Goal: Task Accomplishment & Management: Manage account settings

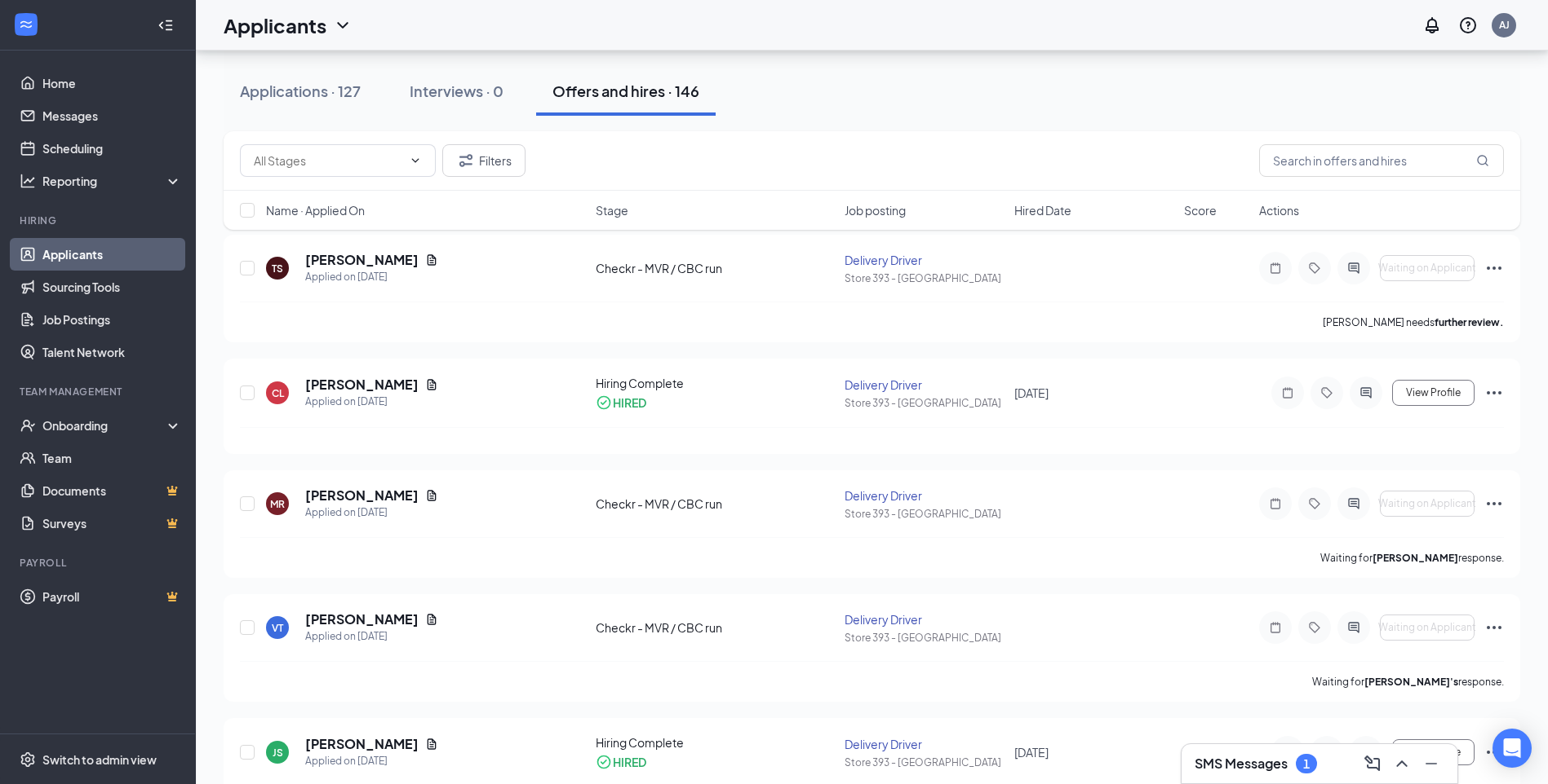
scroll to position [82, 0]
click at [1403, 763] on icon "ChevronUp" at bounding box center [1401, 764] width 10 height 7
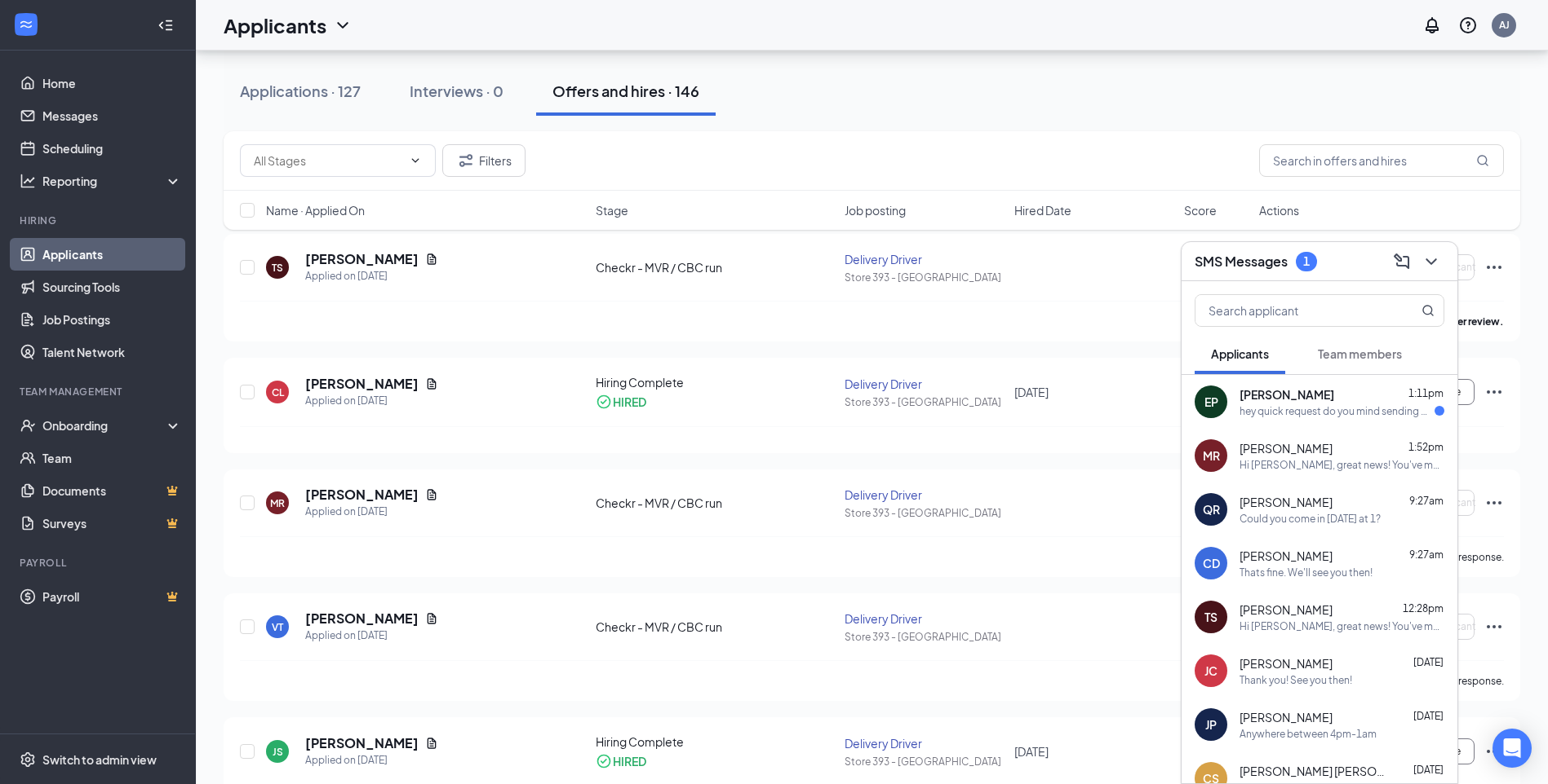
click at [1237, 411] on div "EP [PERSON_NAME] 1:11pm hey quick request do you mind sending me the address to…" at bounding box center [1319, 402] width 276 height 54
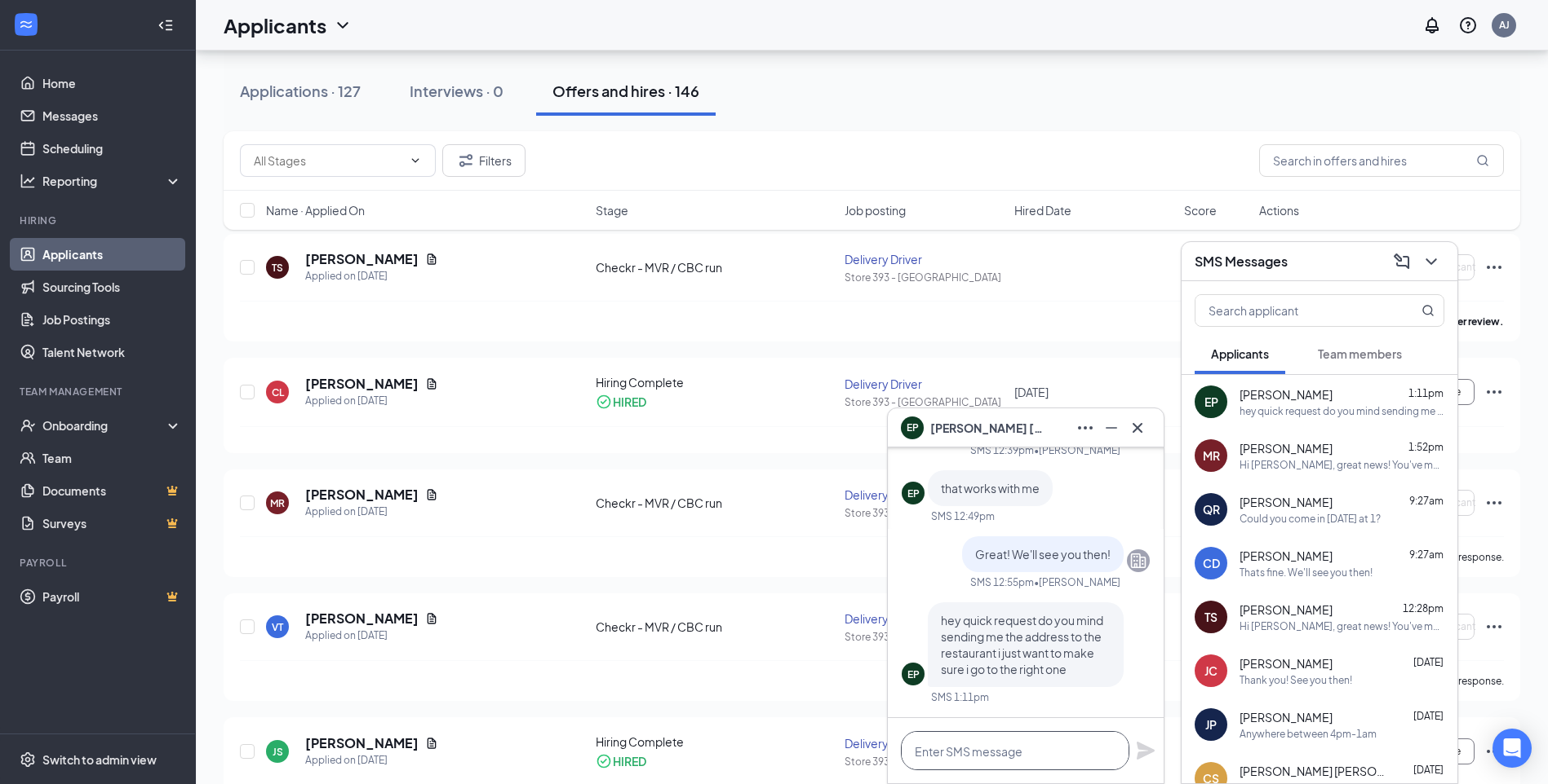
click at [1038, 750] on textarea at bounding box center [1015, 751] width 228 height 39
click at [917, 750] on textarea "[STREET_ADDRESS]" at bounding box center [1015, 751] width 228 height 39
type textarea "No problem! [STREET_ADDRESS]"
drag, startPoint x: 1147, startPoint y: 750, endPoint x: 1083, endPoint y: 727, distance: 68.0
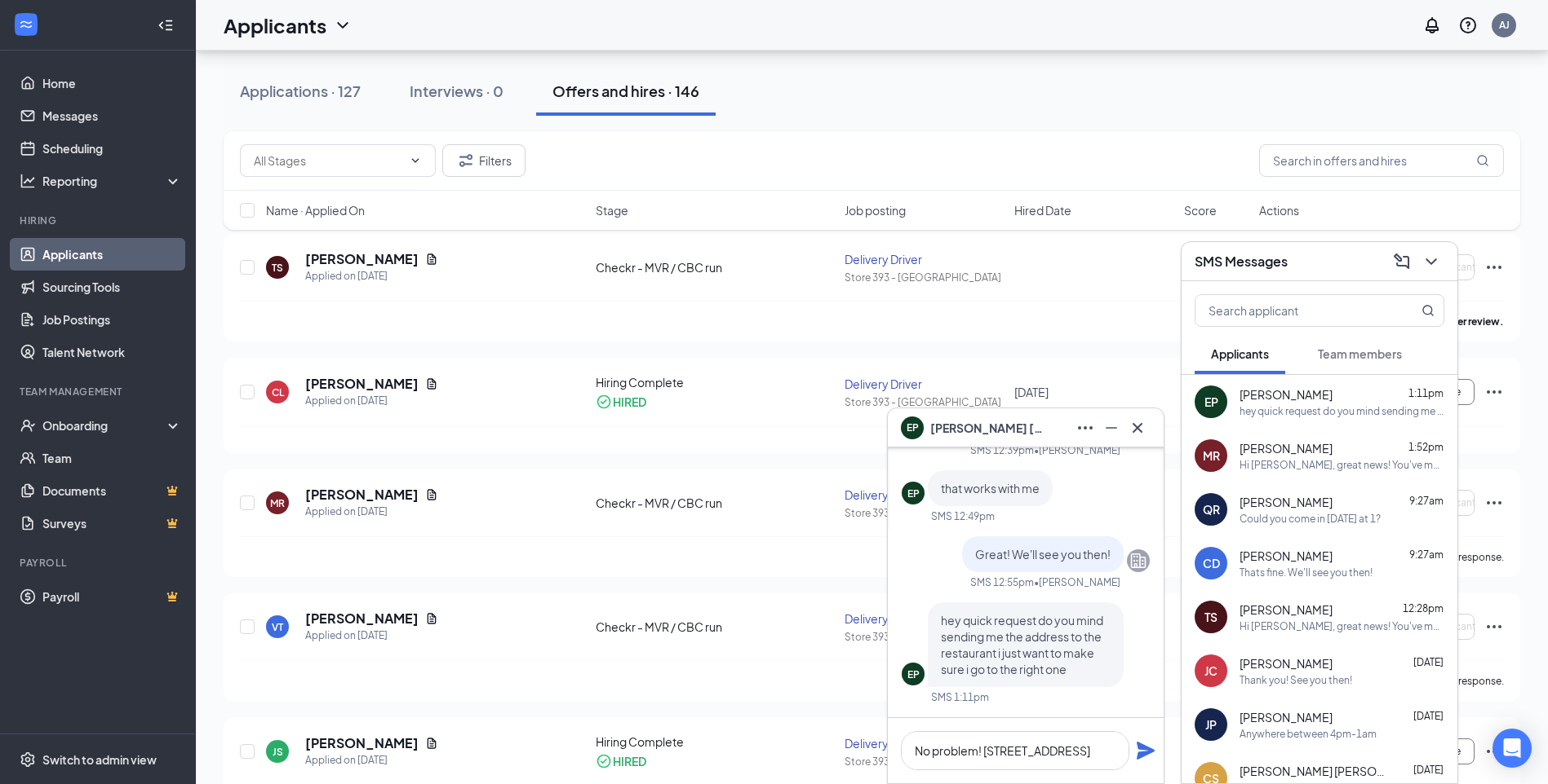
click at [1147, 750] on icon "Plane" at bounding box center [1145, 751] width 18 height 18
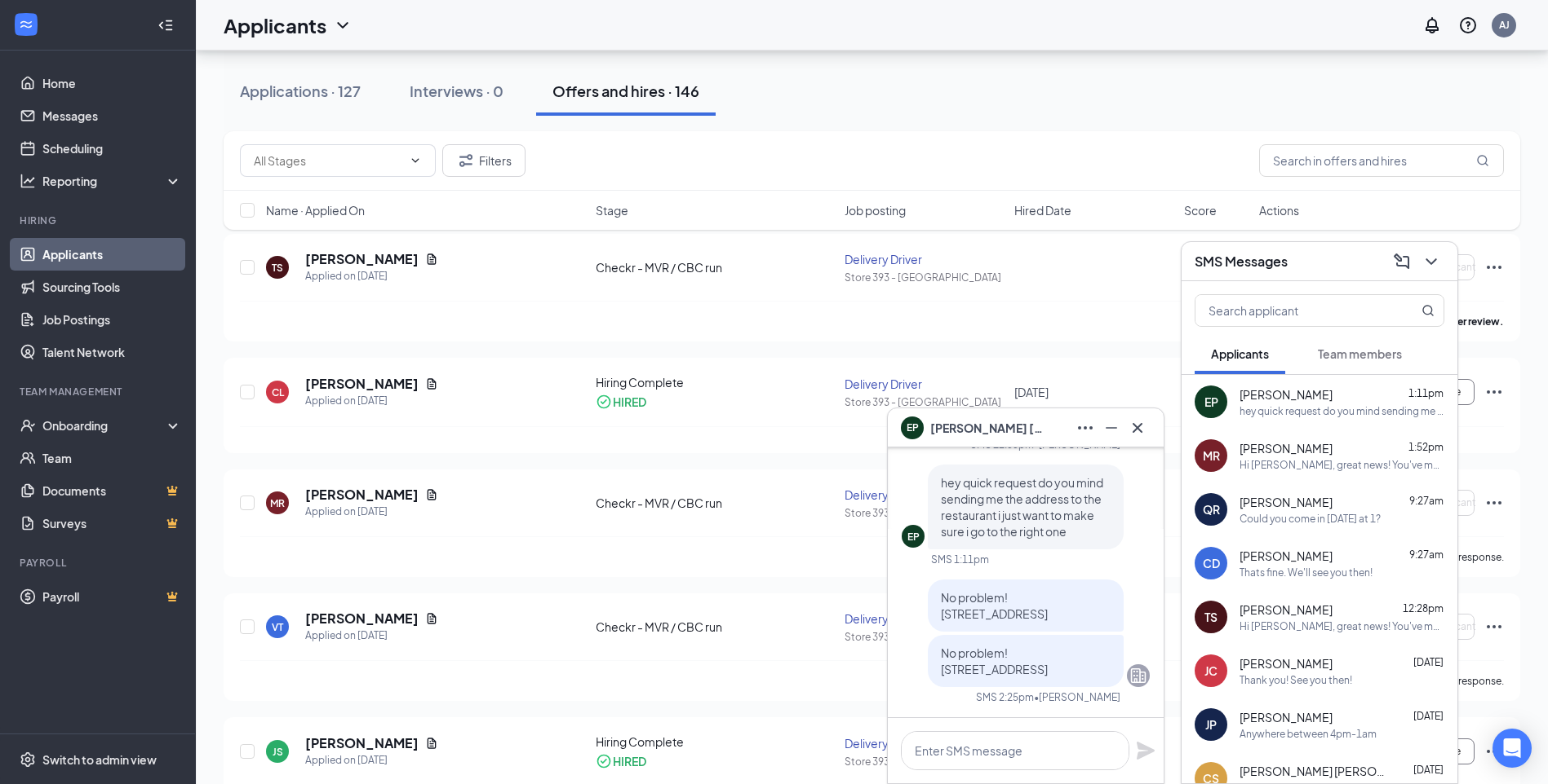
click at [1140, 431] on icon "Cross" at bounding box center [1137, 427] width 10 height 10
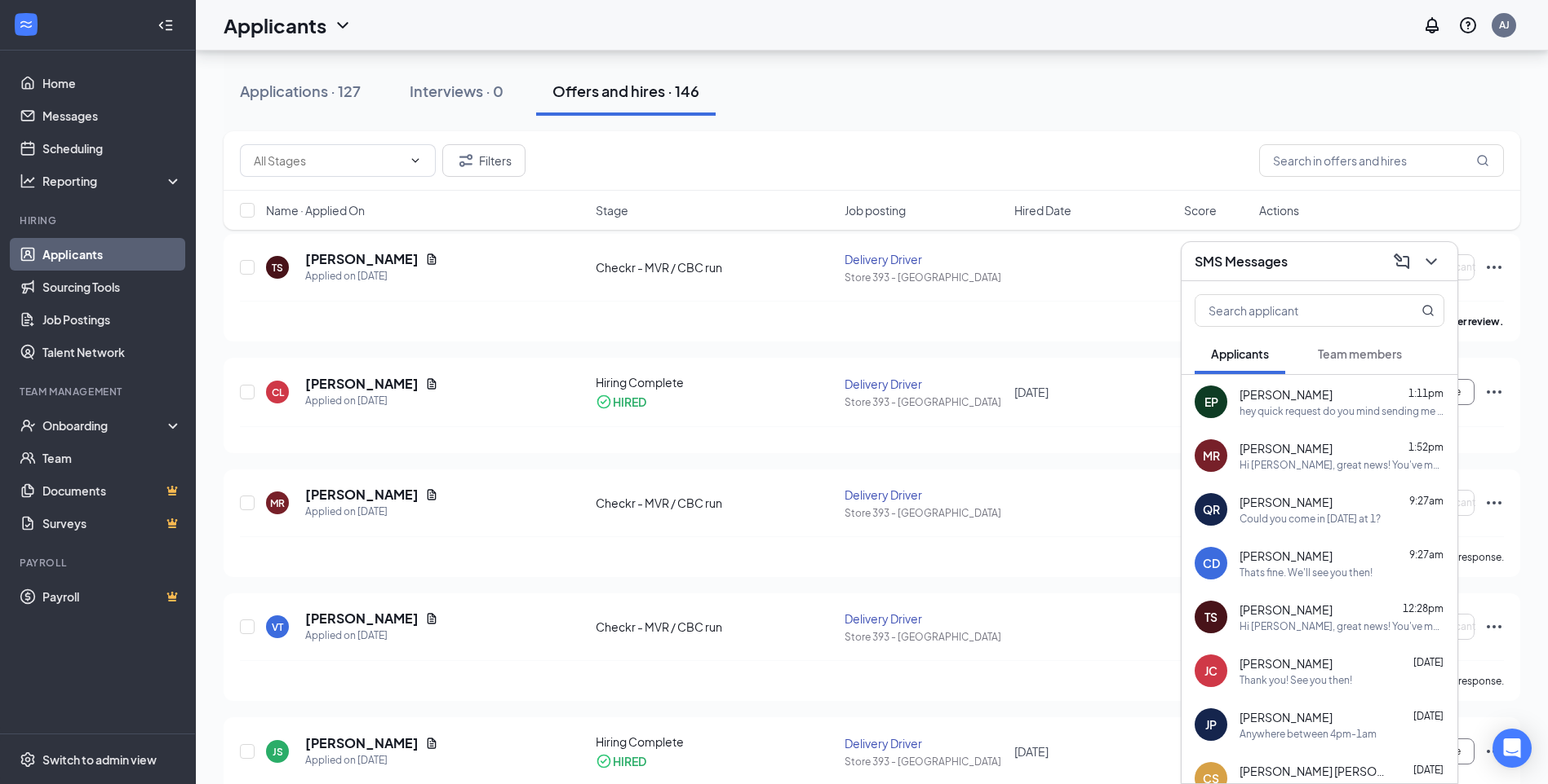
click at [1276, 456] on div "[PERSON_NAME] 1:52pm Hi [PERSON_NAME], great news! You've moved to the next sta…" at bounding box center [1341, 455] width 204 height 31
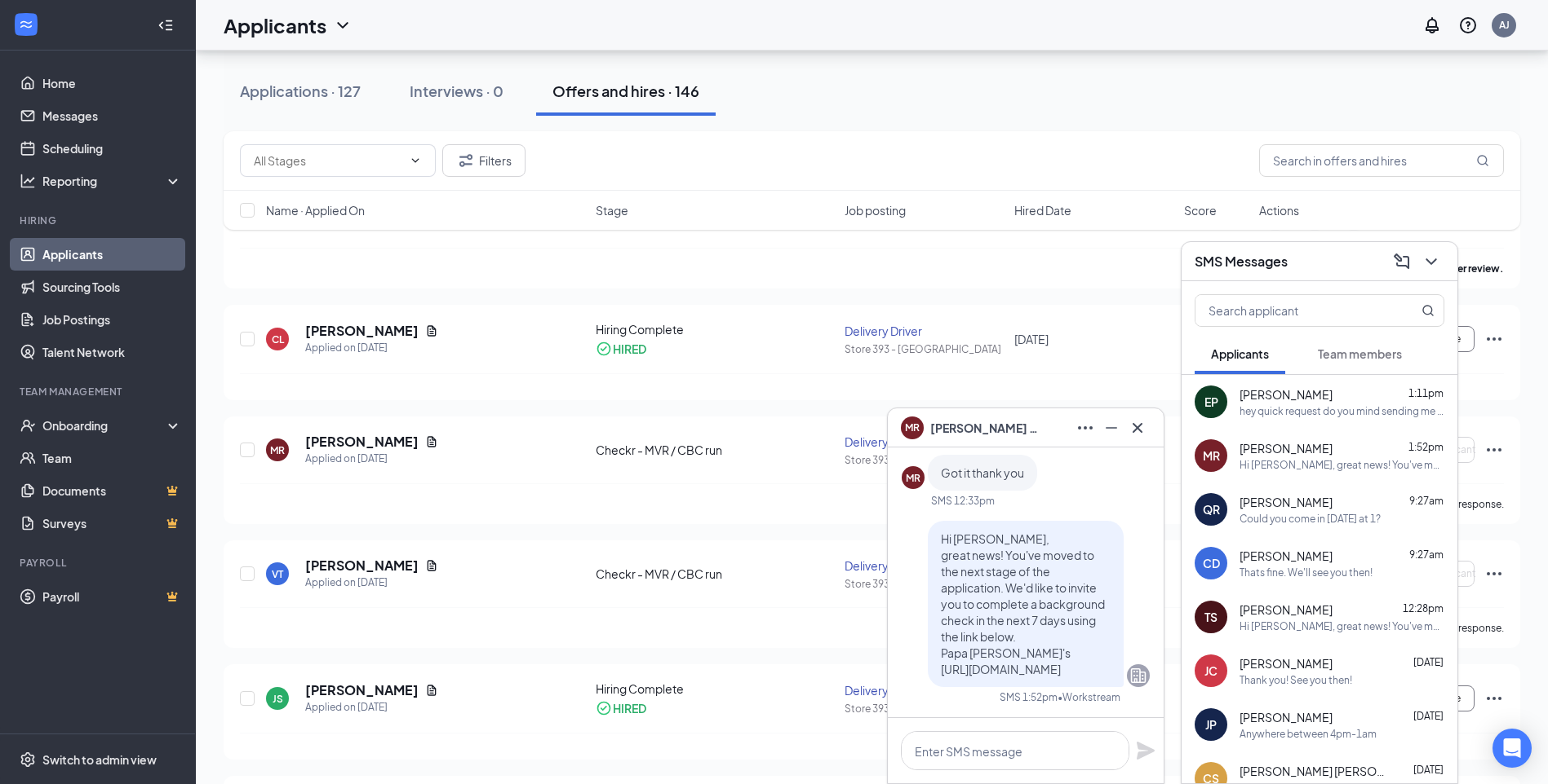
scroll to position [163, 0]
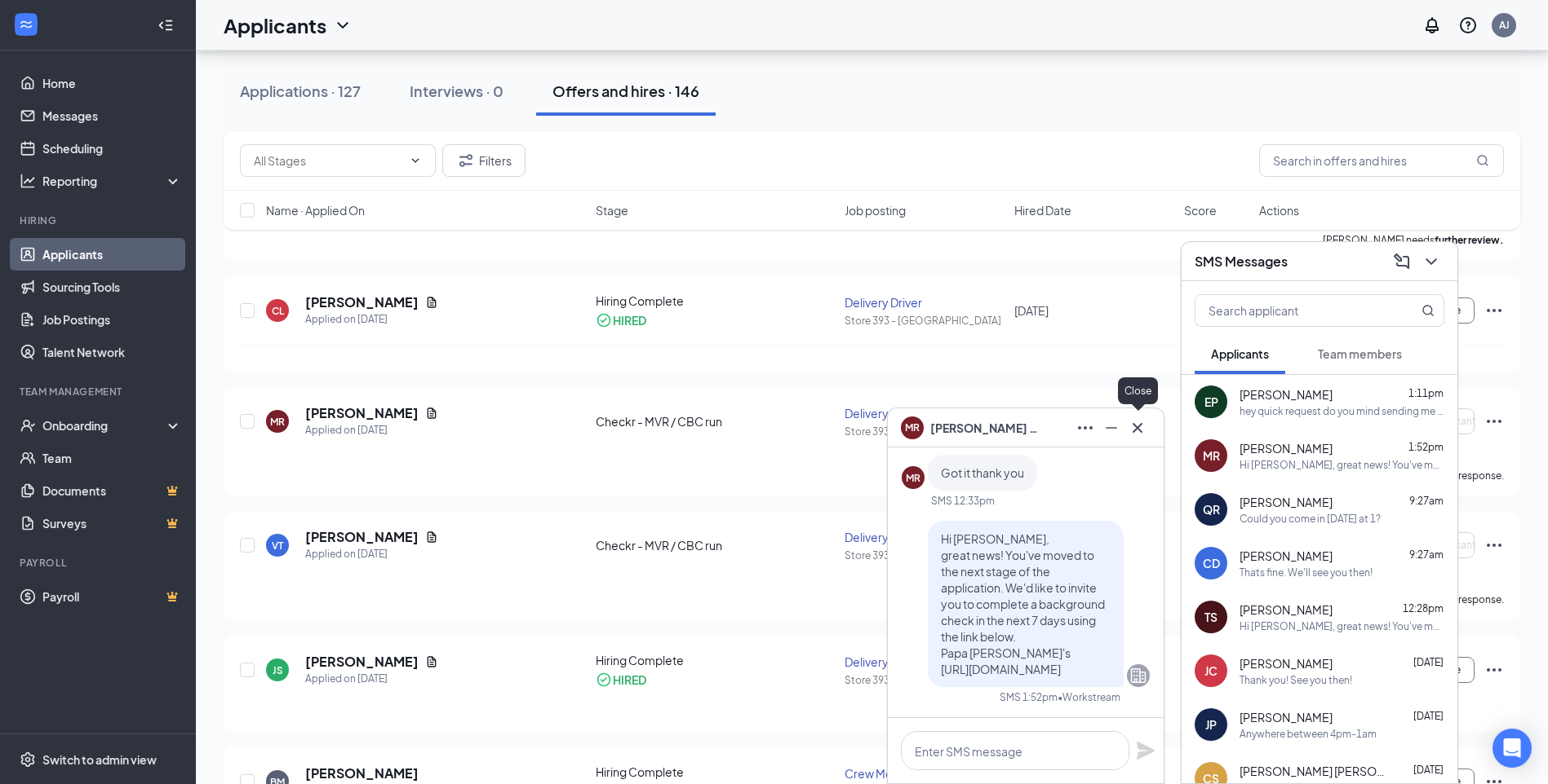
click at [1137, 431] on icon "Cross" at bounding box center [1137, 428] width 20 height 20
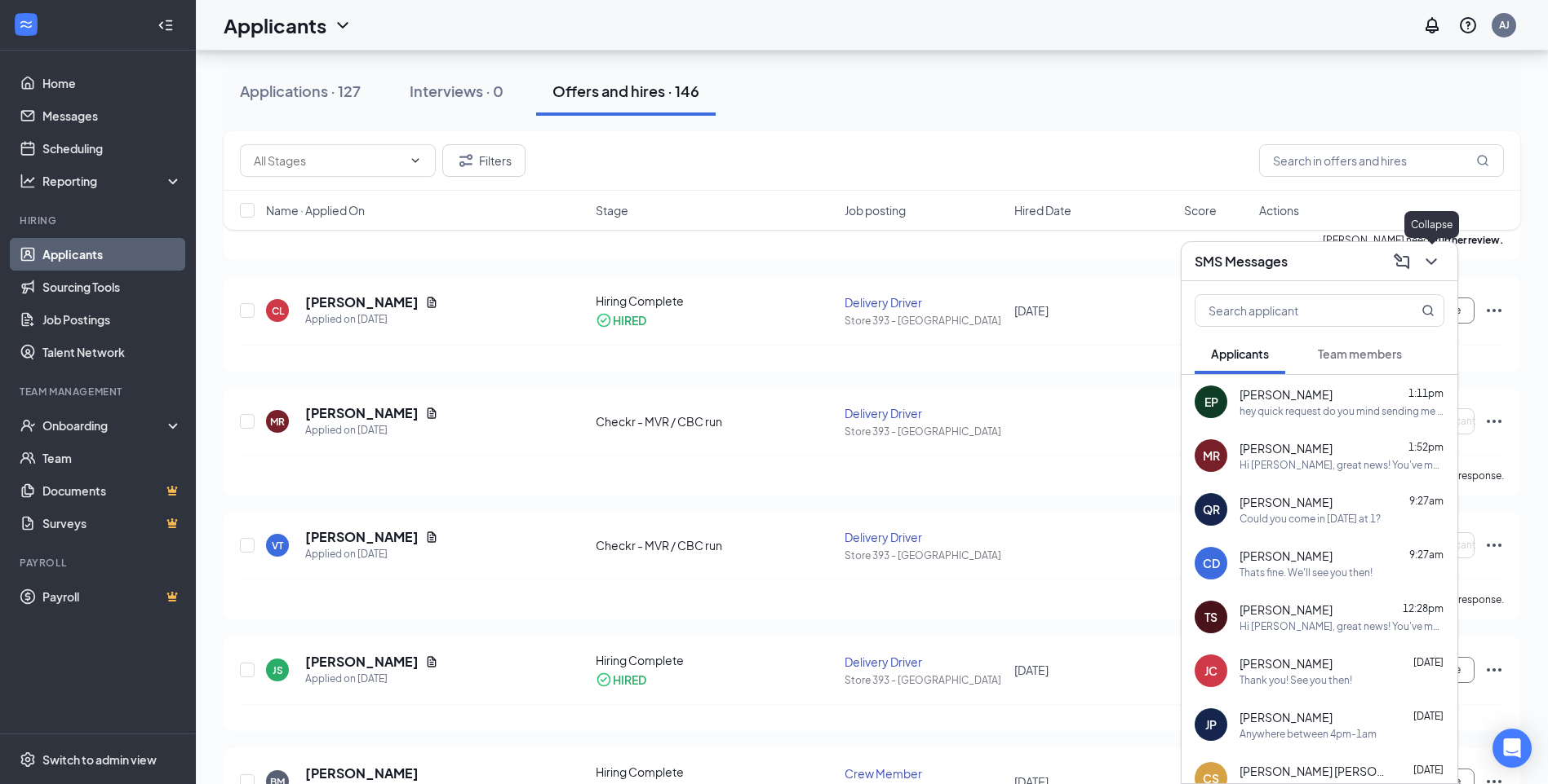
click at [1426, 265] on icon "ChevronDown" at bounding box center [1431, 261] width 20 height 20
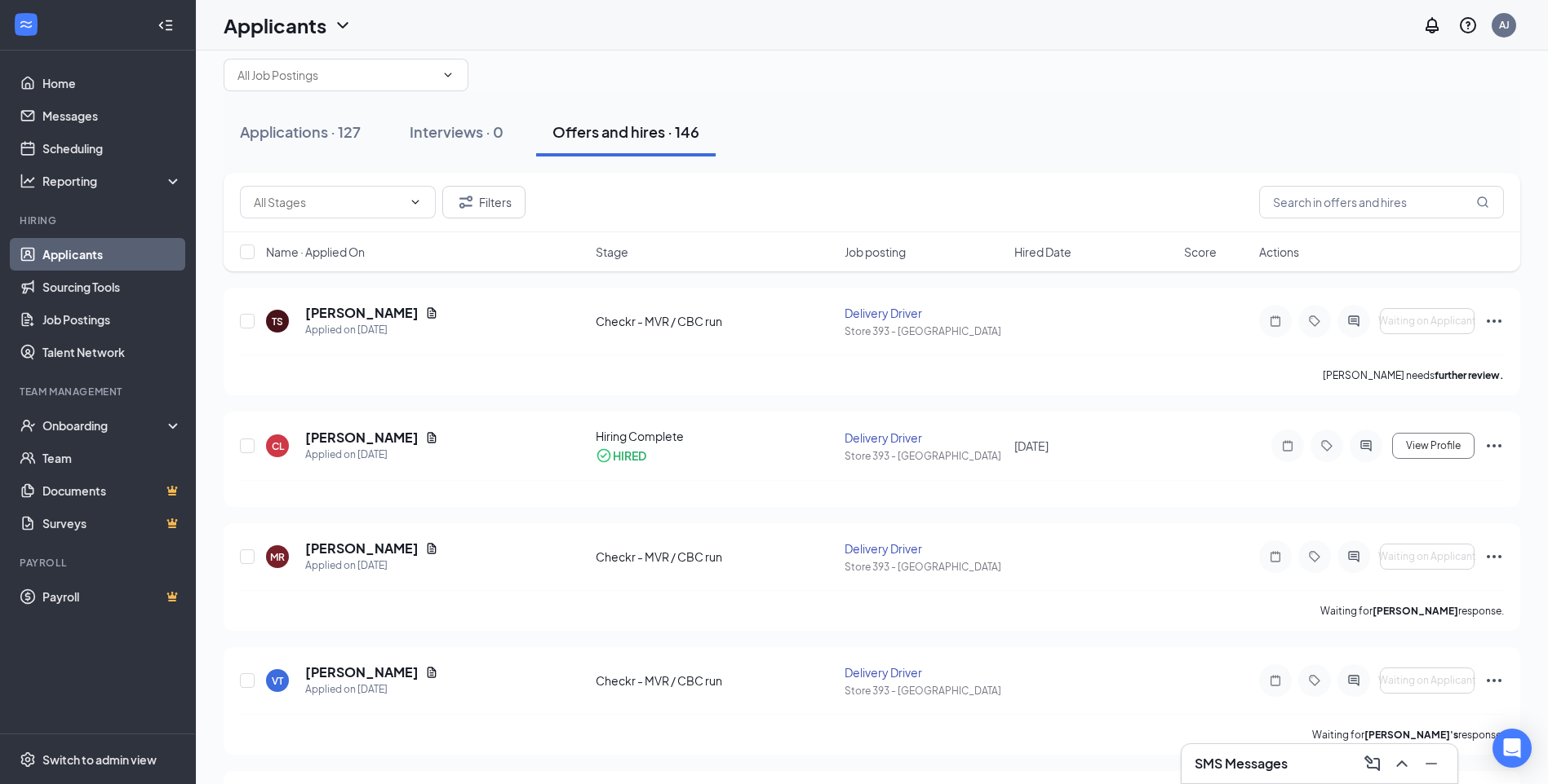
scroll to position [0, 0]
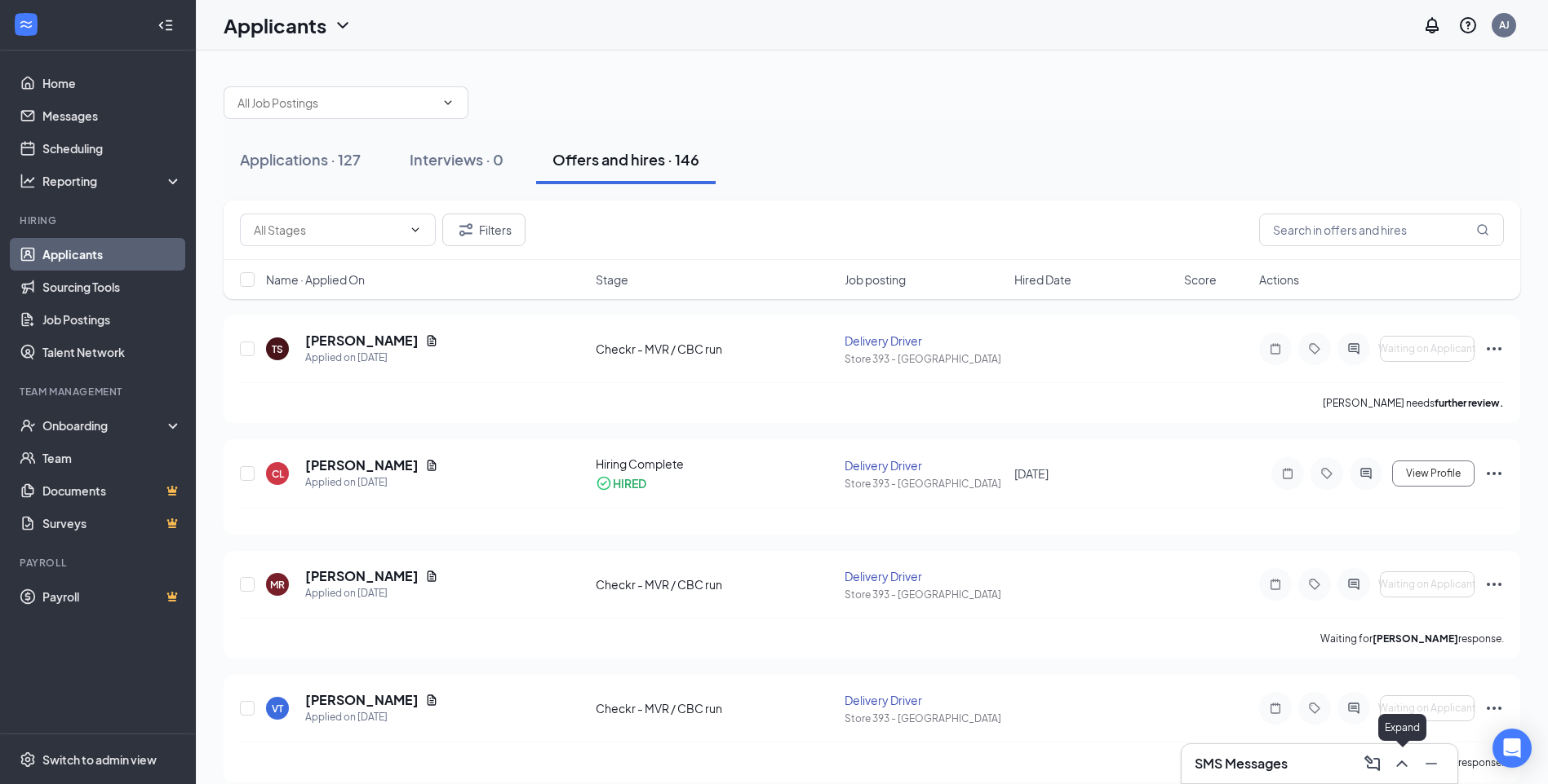
click at [1409, 769] on icon "ChevronUp" at bounding box center [1402, 764] width 20 height 20
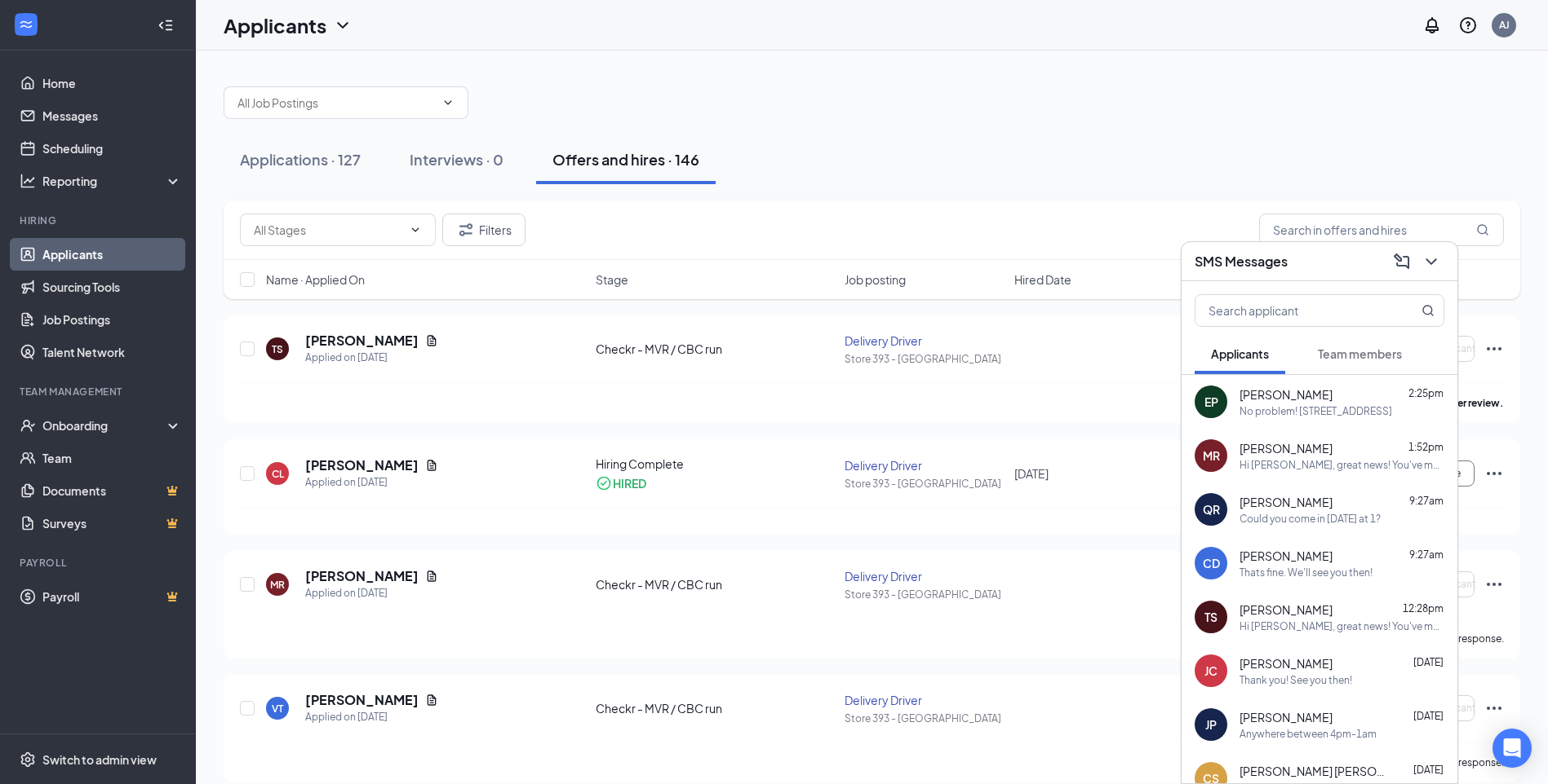
click at [1287, 451] on span "[PERSON_NAME]" at bounding box center [1286, 448] width 93 height 16
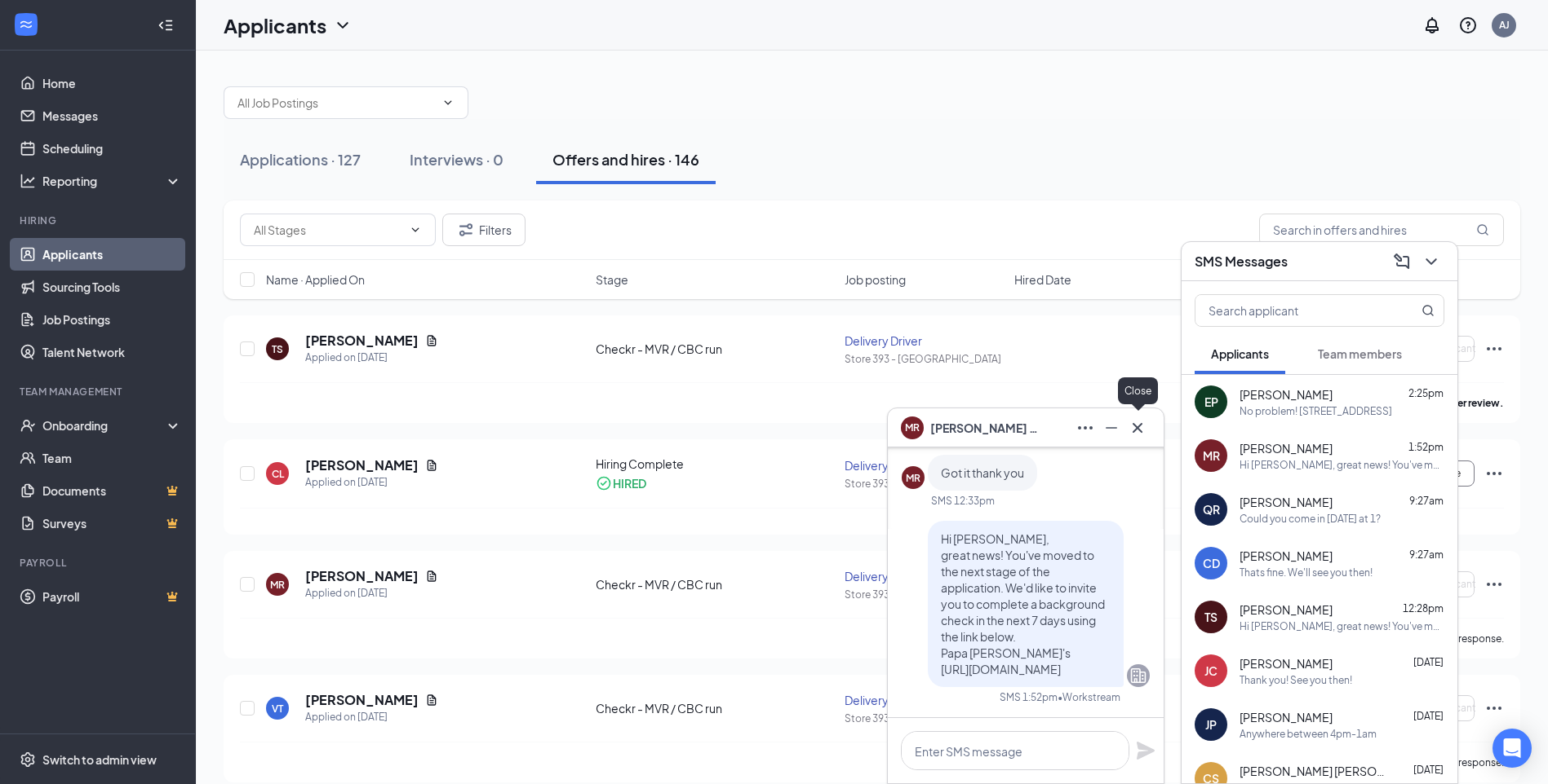
click at [1129, 423] on icon "Cross" at bounding box center [1137, 428] width 20 height 20
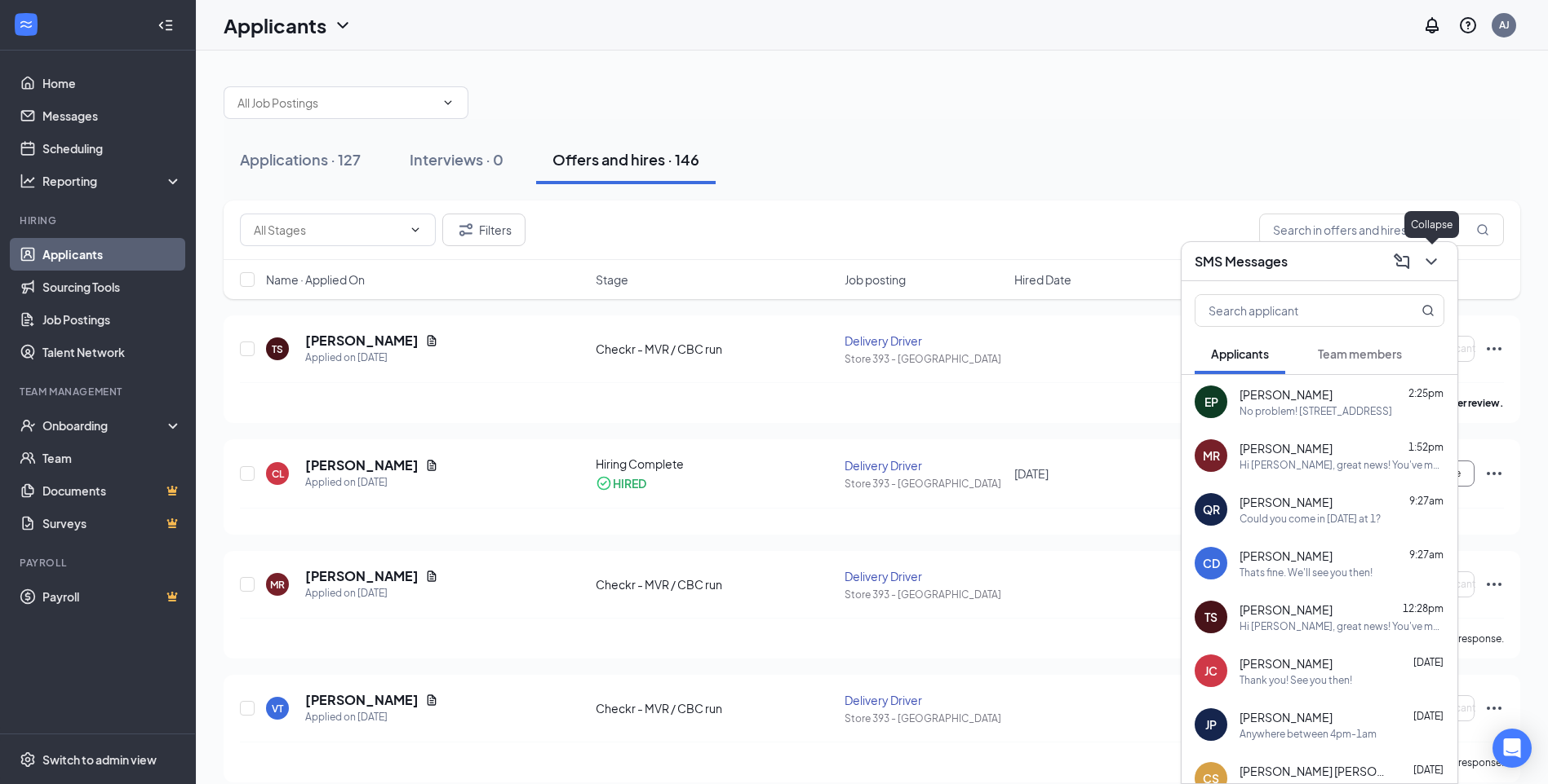
click at [1425, 257] on icon "ChevronDown" at bounding box center [1431, 261] width 20 height 20
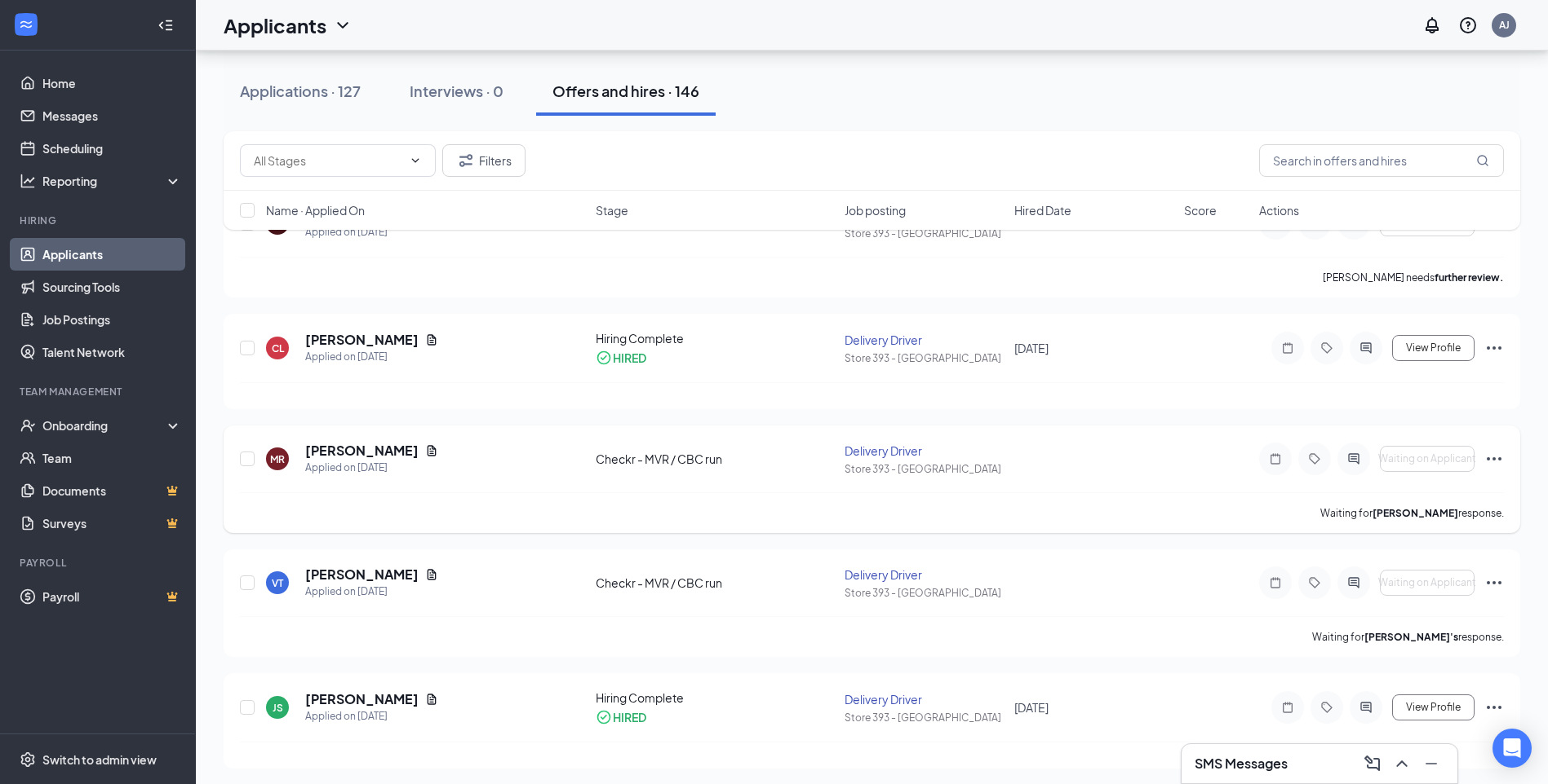
scroll to position [163, 0]
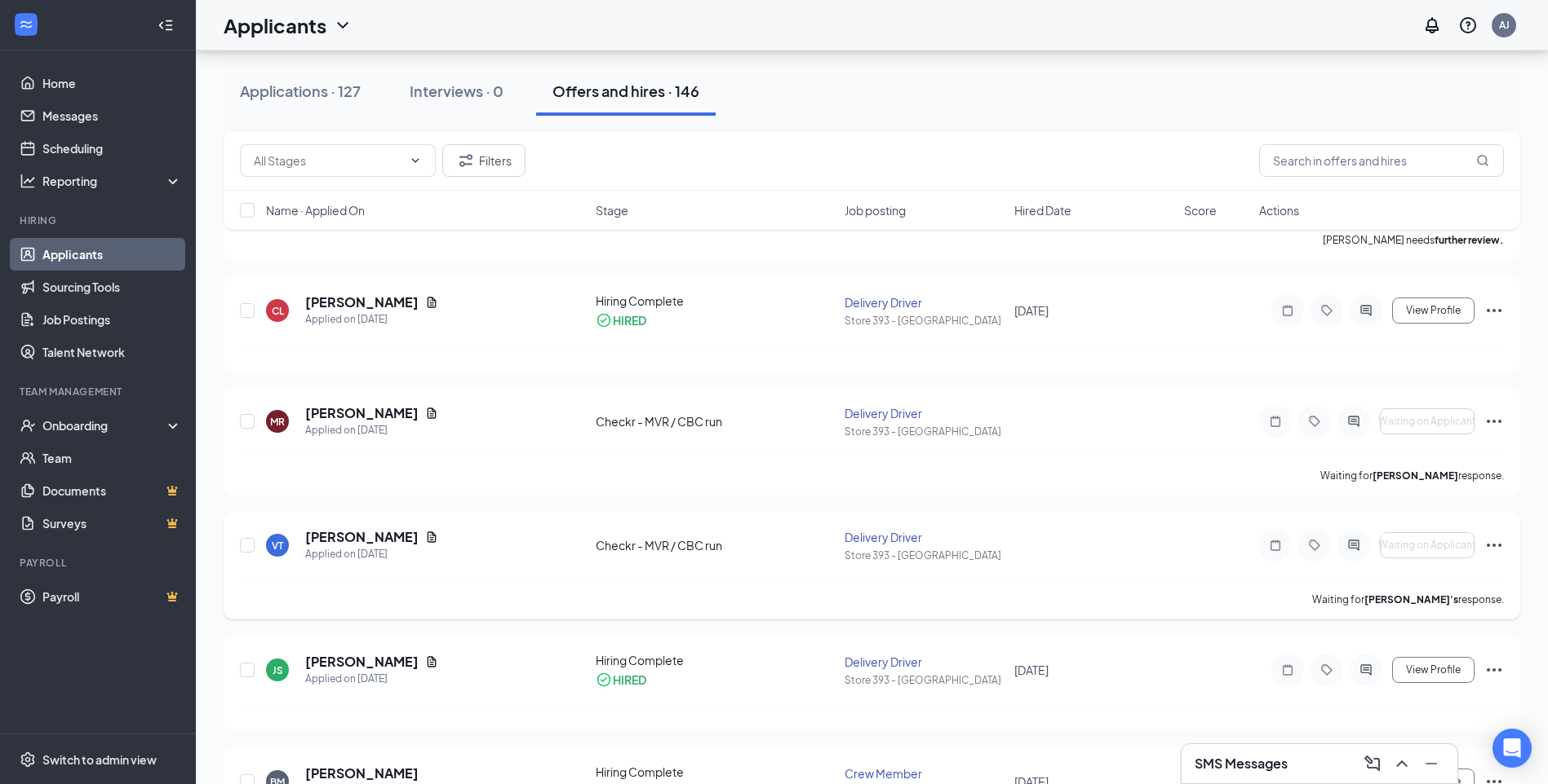
click at [1488, 541] on icon "Ellipses" at bounding box center [1494, 545] width 20 height 20
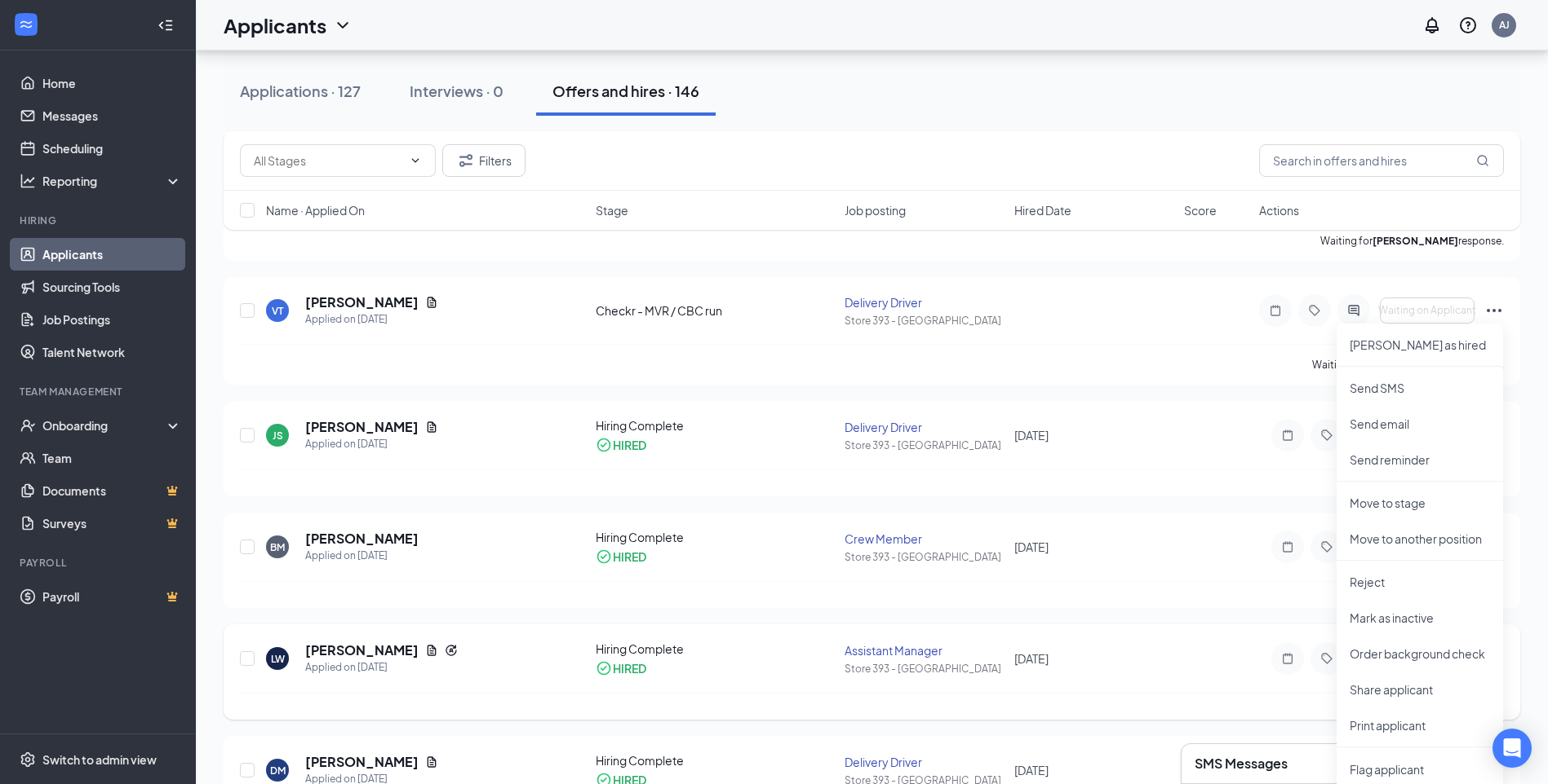
scroll to position [244, 0]
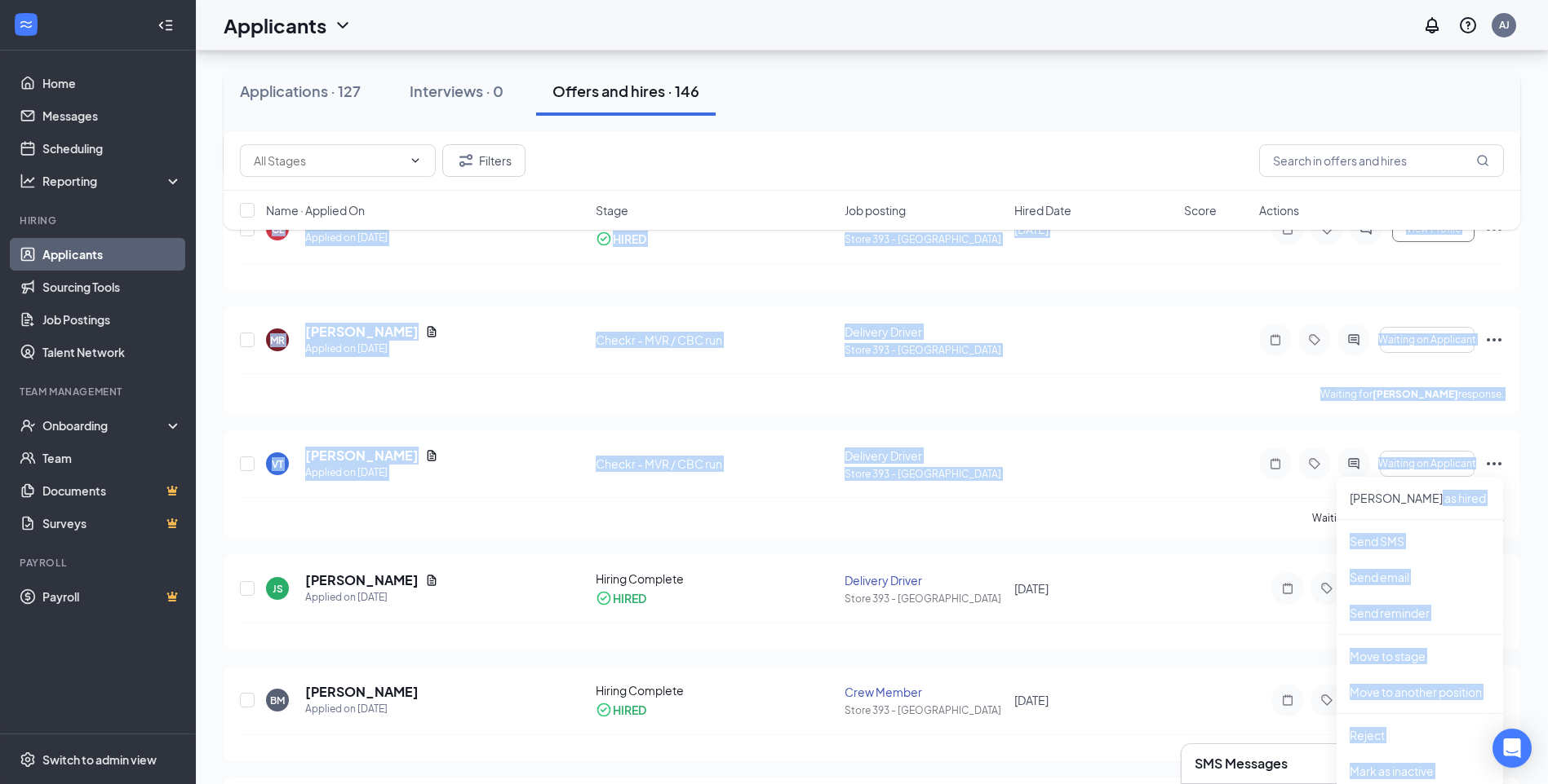
drag, startPoint x: 1495, startPoint y: 467, endPoint x: 1495, endPoint y: 480, distance: 13.0
click at [1499, 463] on icon "Ellipses" at bounding box center [1493, 463] width 14 height 3
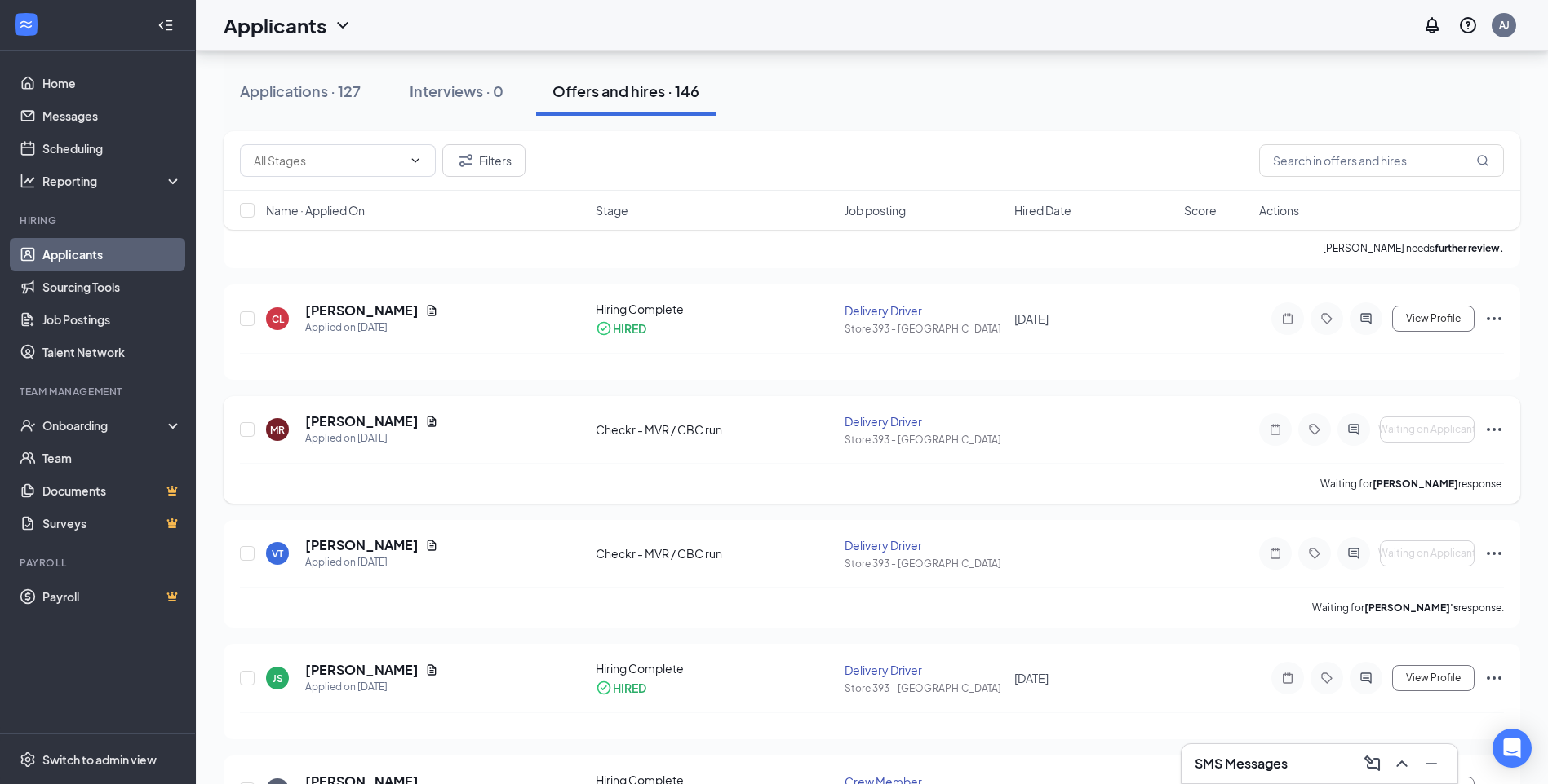
scroll to position [0, 0]
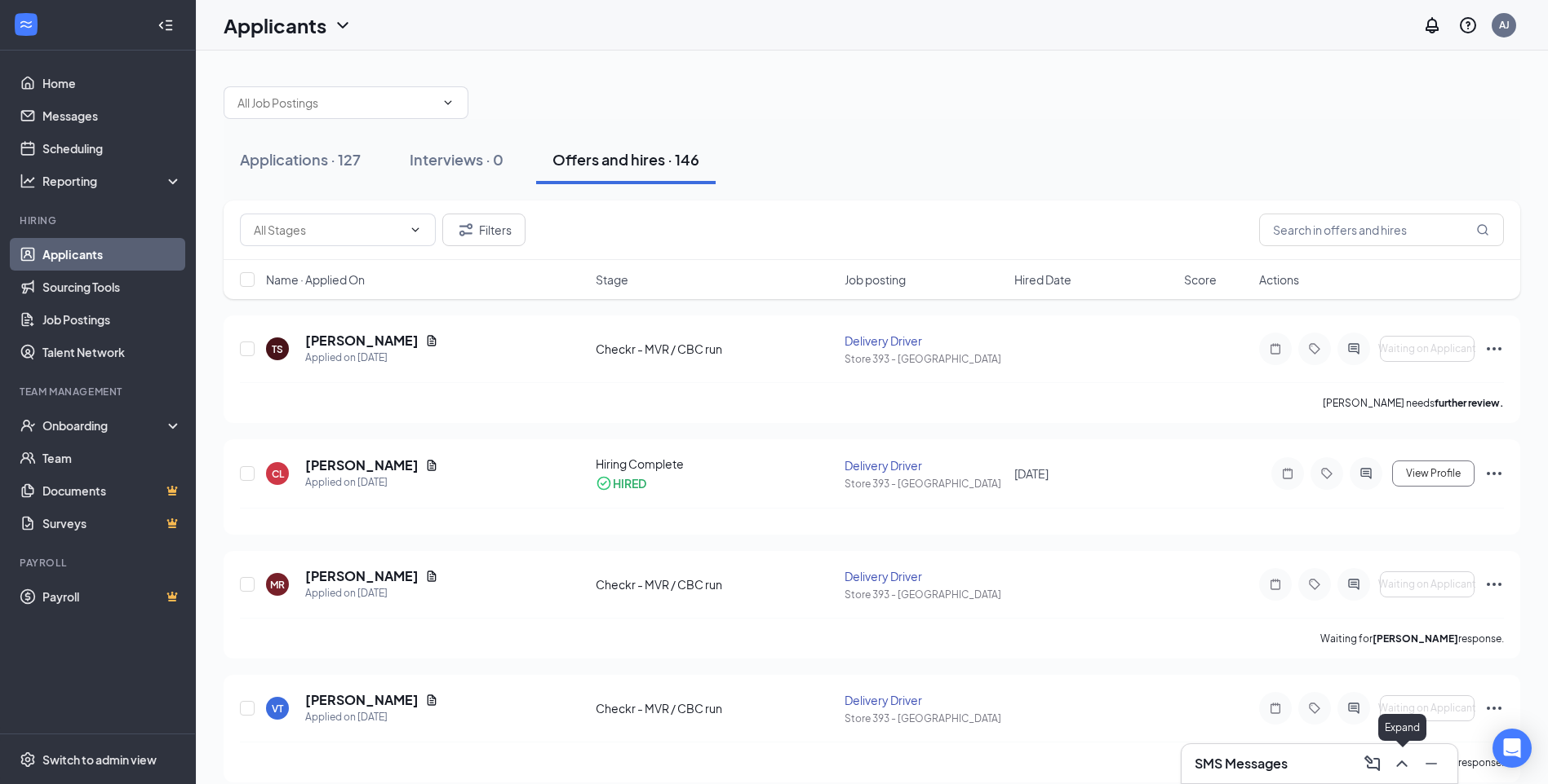
click at [1405, 761] on icon "ChevronUp" at bounding box center [1402, 764] width 20 height 20
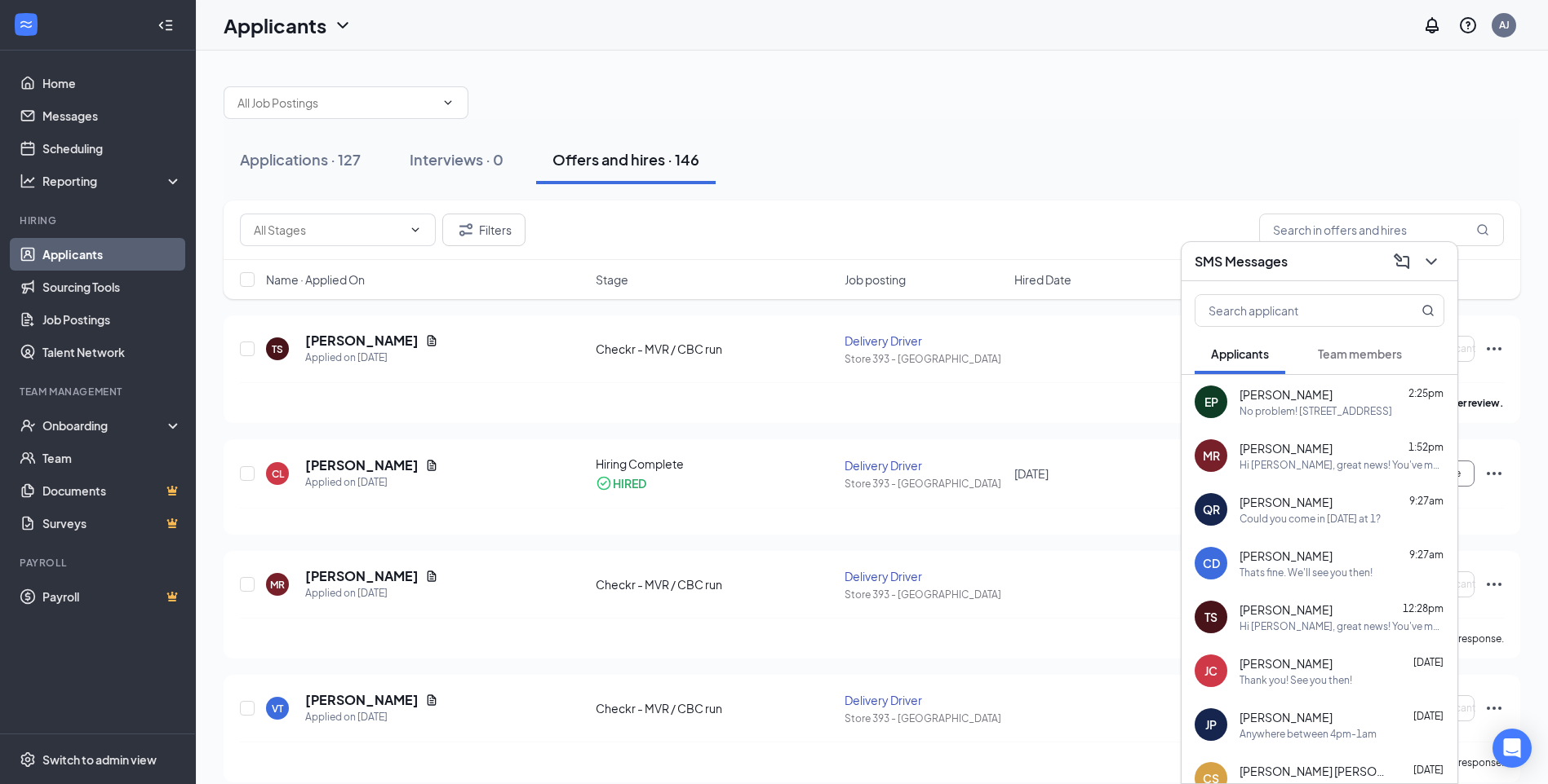
click at [1282, 411] on div "No problem! [STREET_ADDRESS]" at bounding box center [1315, 411] width 152 height 14
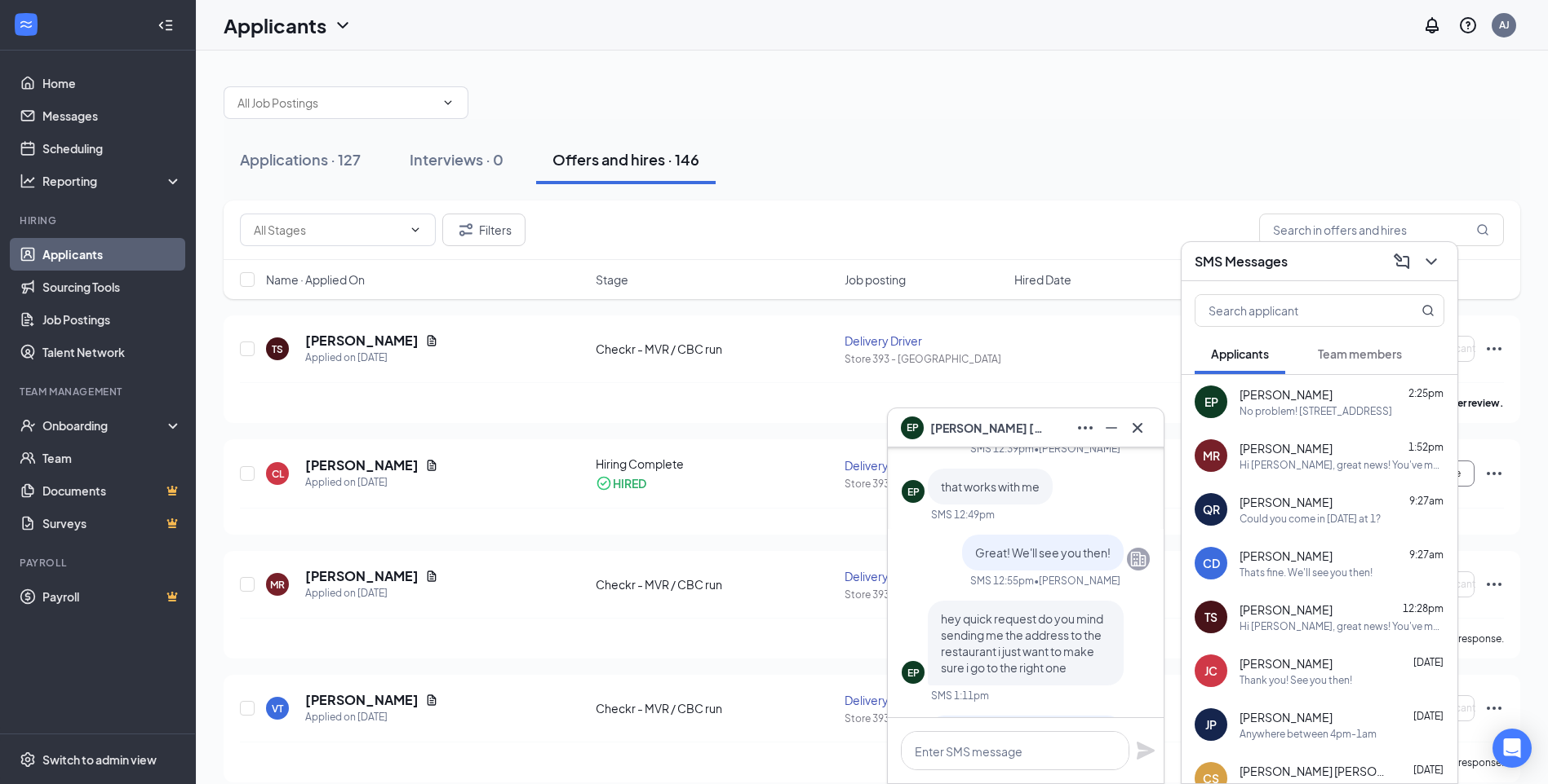
scroll to position [-244, 0]
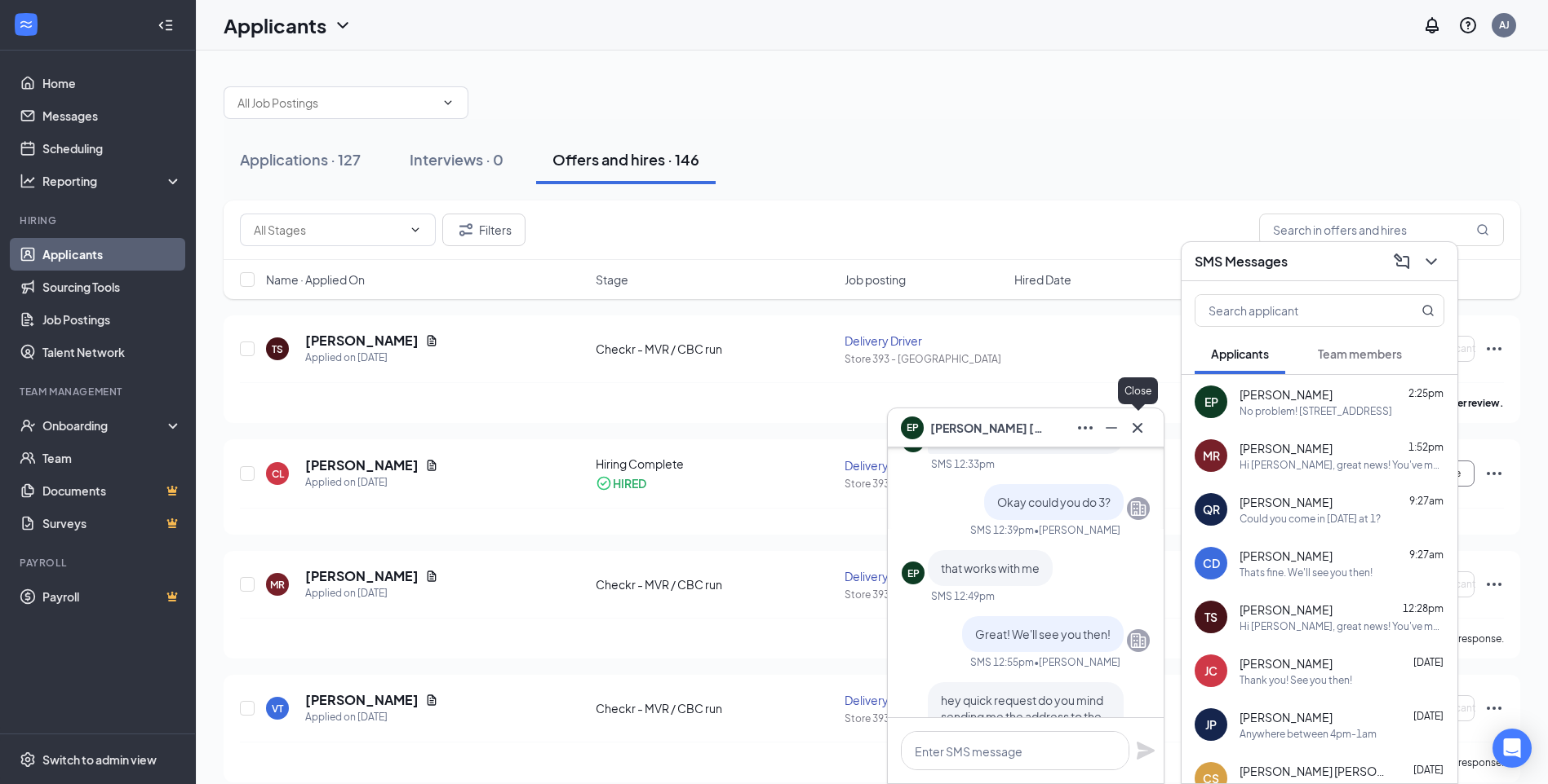
click at [1140, 427] on icon "Cross" at bounding box center [1137, 428] width 20 height 20
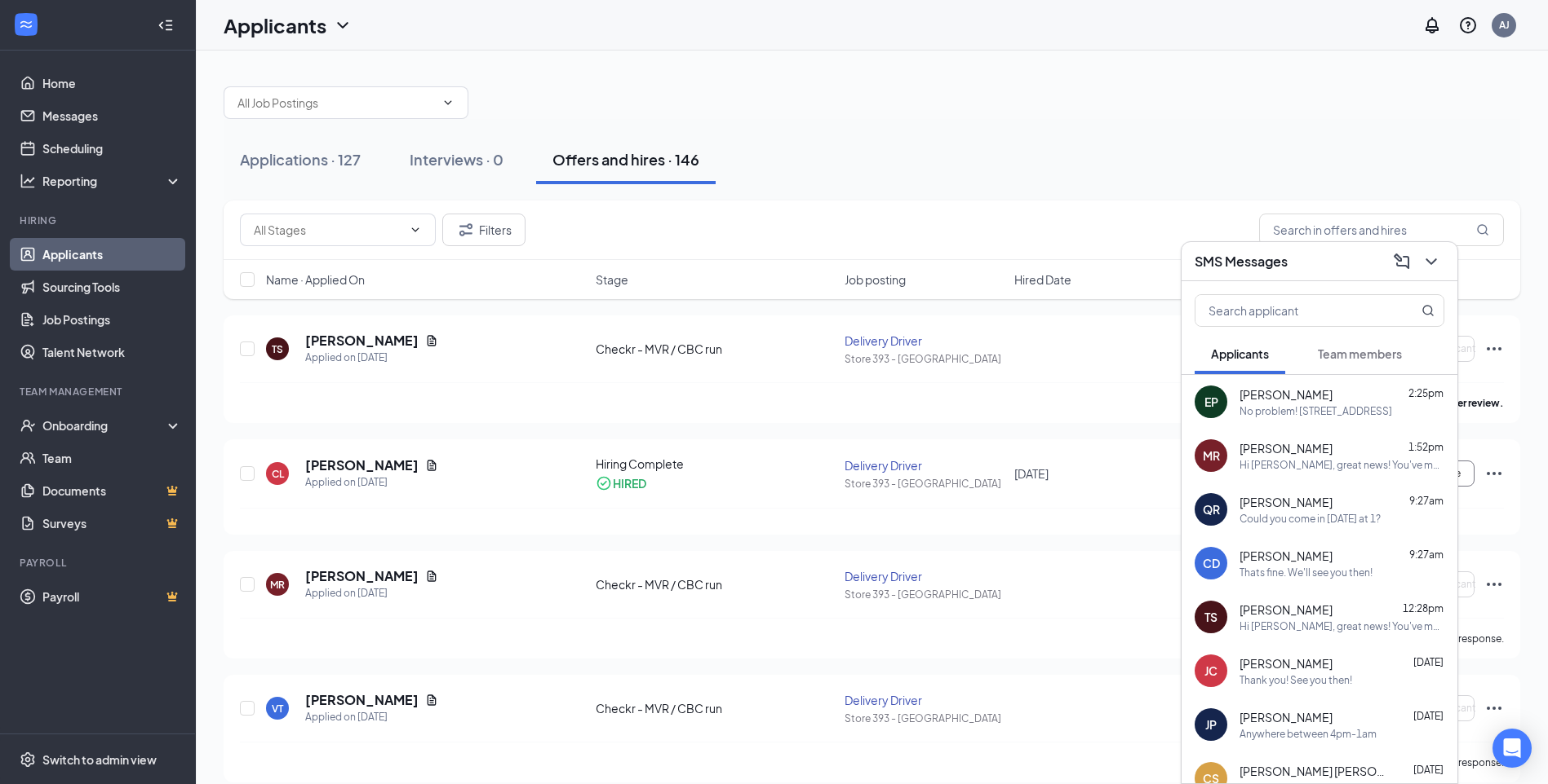
click at [1299, 494] on span "[PERSON_NAME]" at bounding box center [1286, 502] width 93 height 16
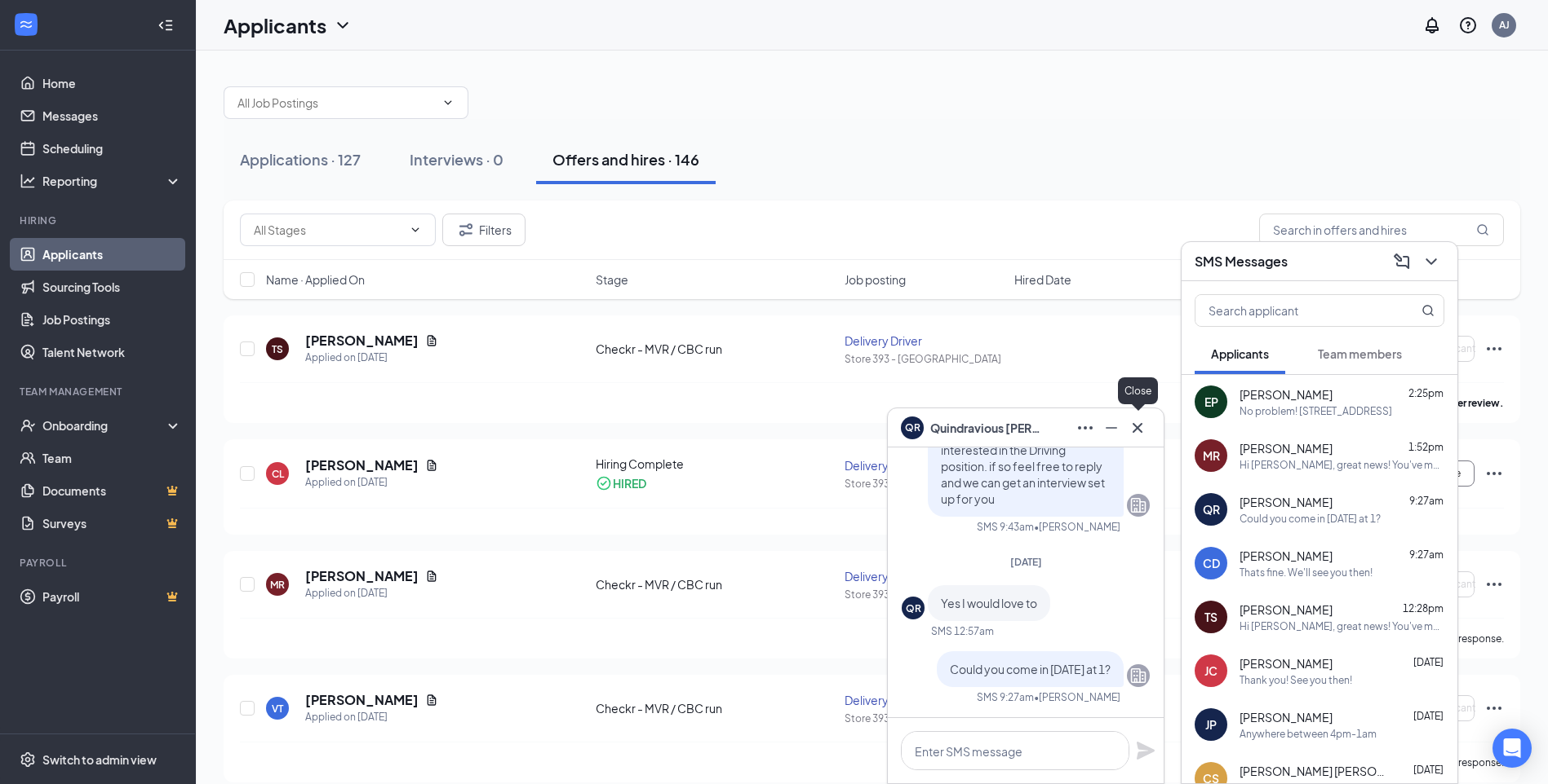
click at [1146, 429] on icon "Cross" at bounding box center [1137, 428] width 20 height 20
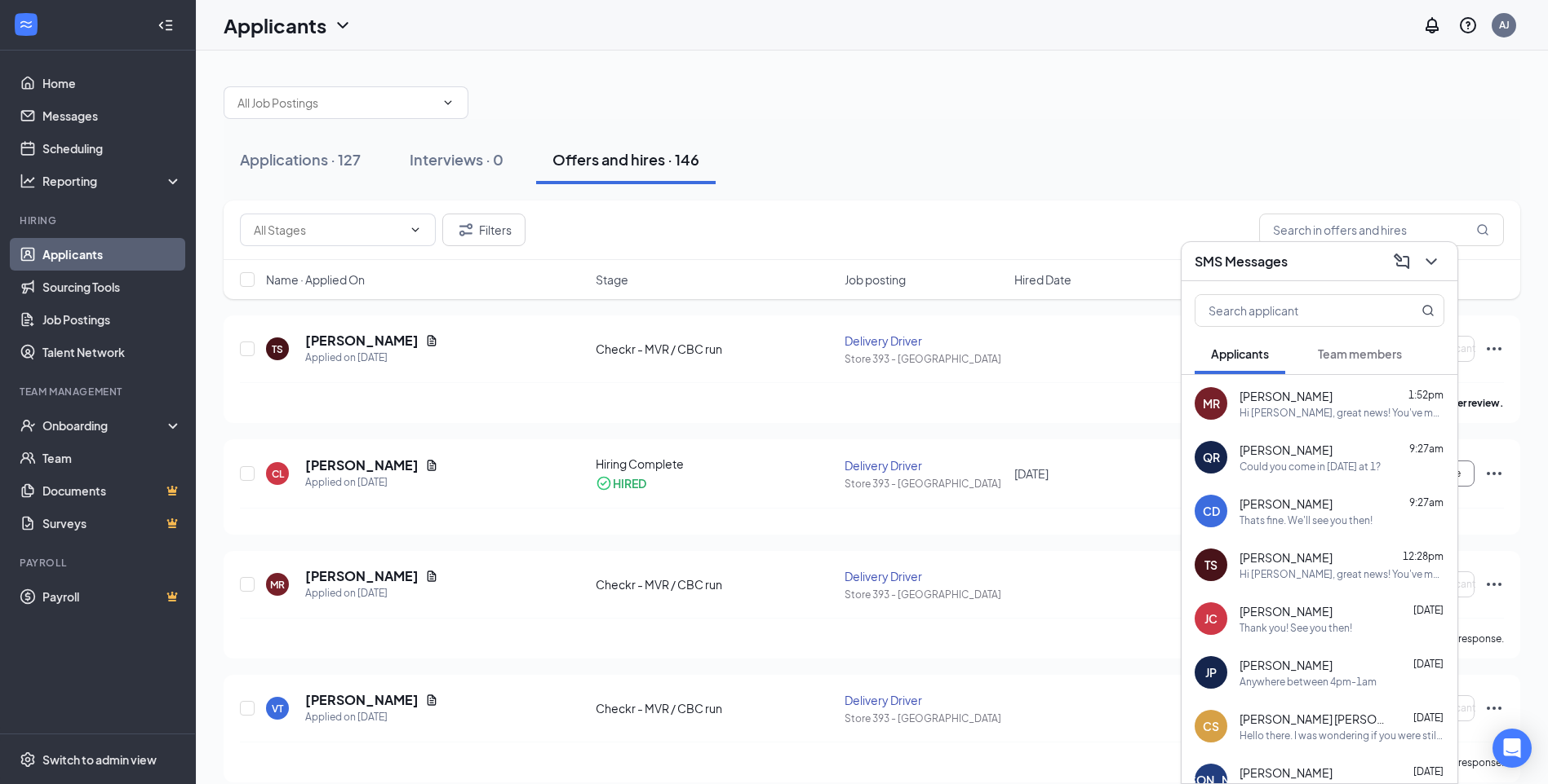
scroll to position [82, 0]
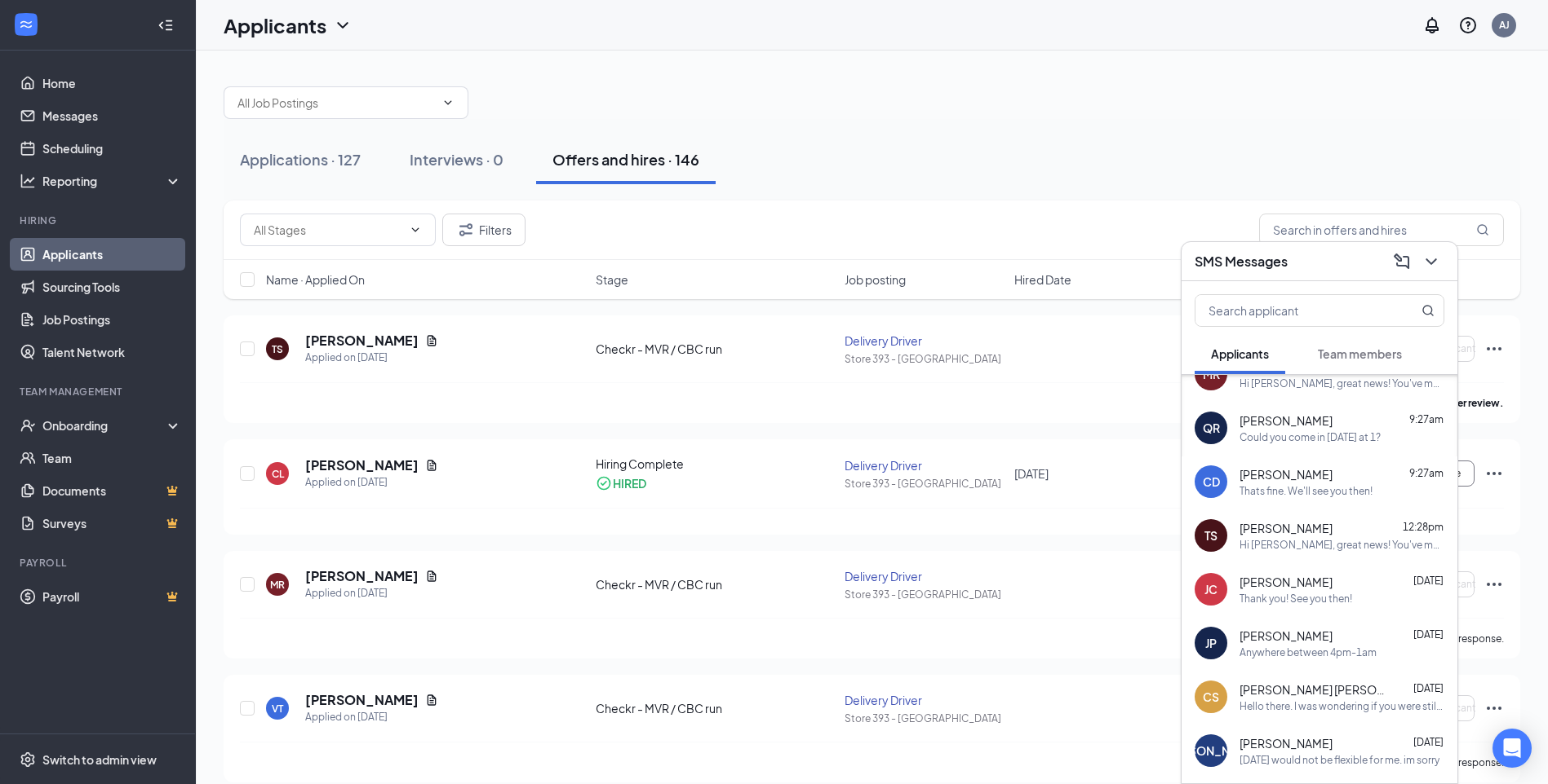
click at [1279, 489] on div "Thats fine. We'll see you then!" at bounding box center [1306, 491] width 133 height 14
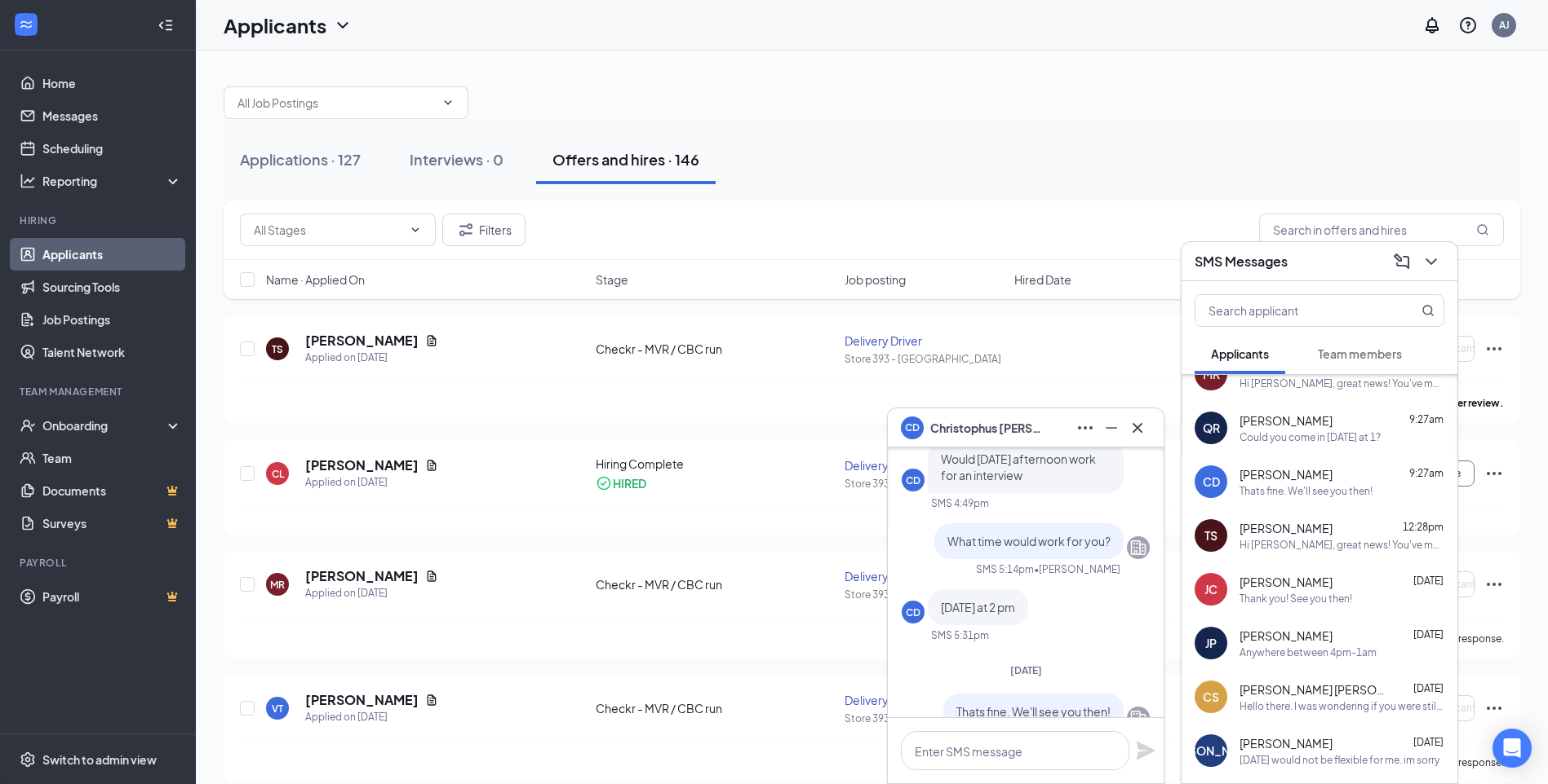
scroll to position [-82, 0]
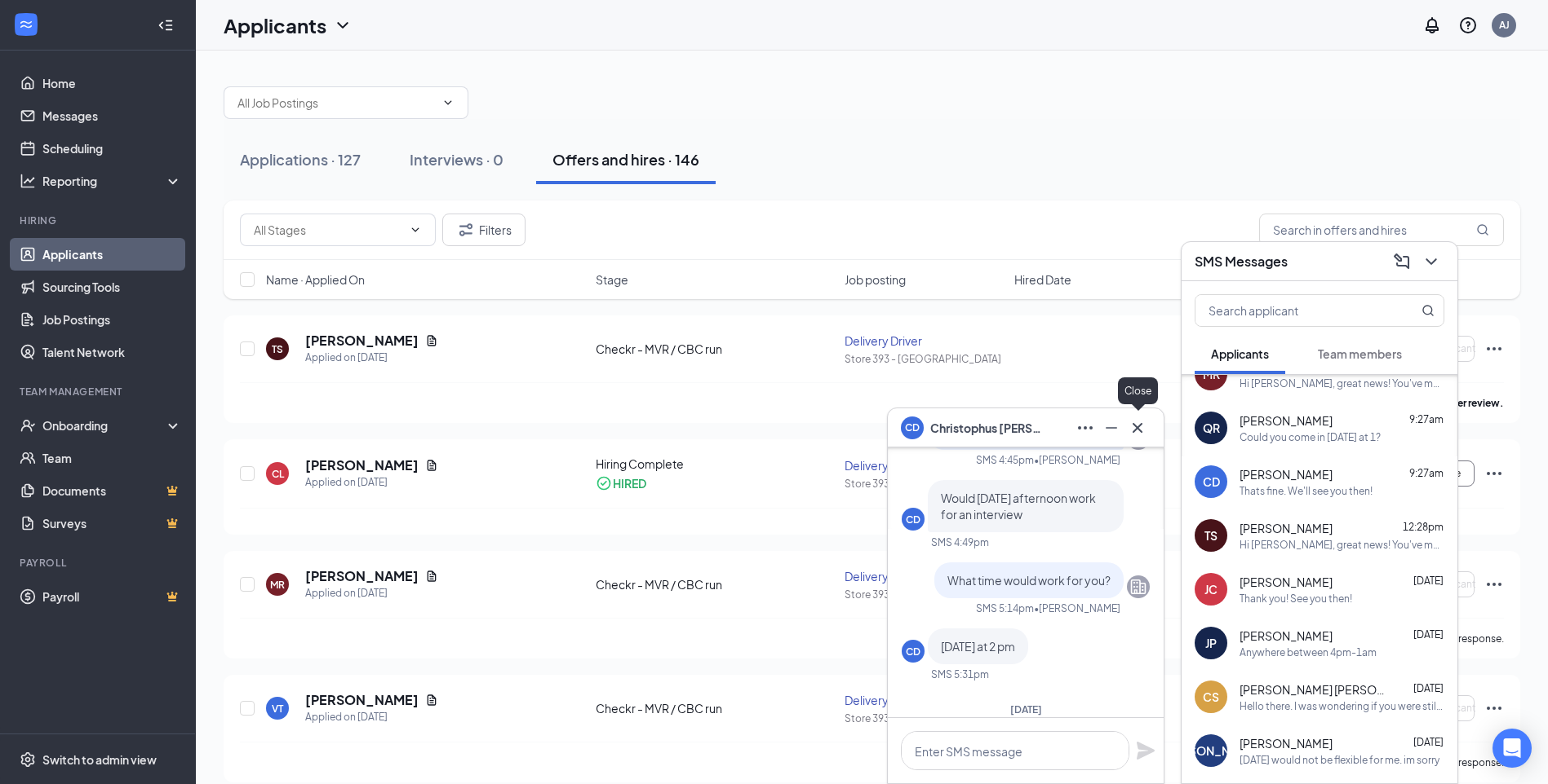
click at [1141, 426] on icon "Cross" at bounding box center [1137, 428] width 20 height 20
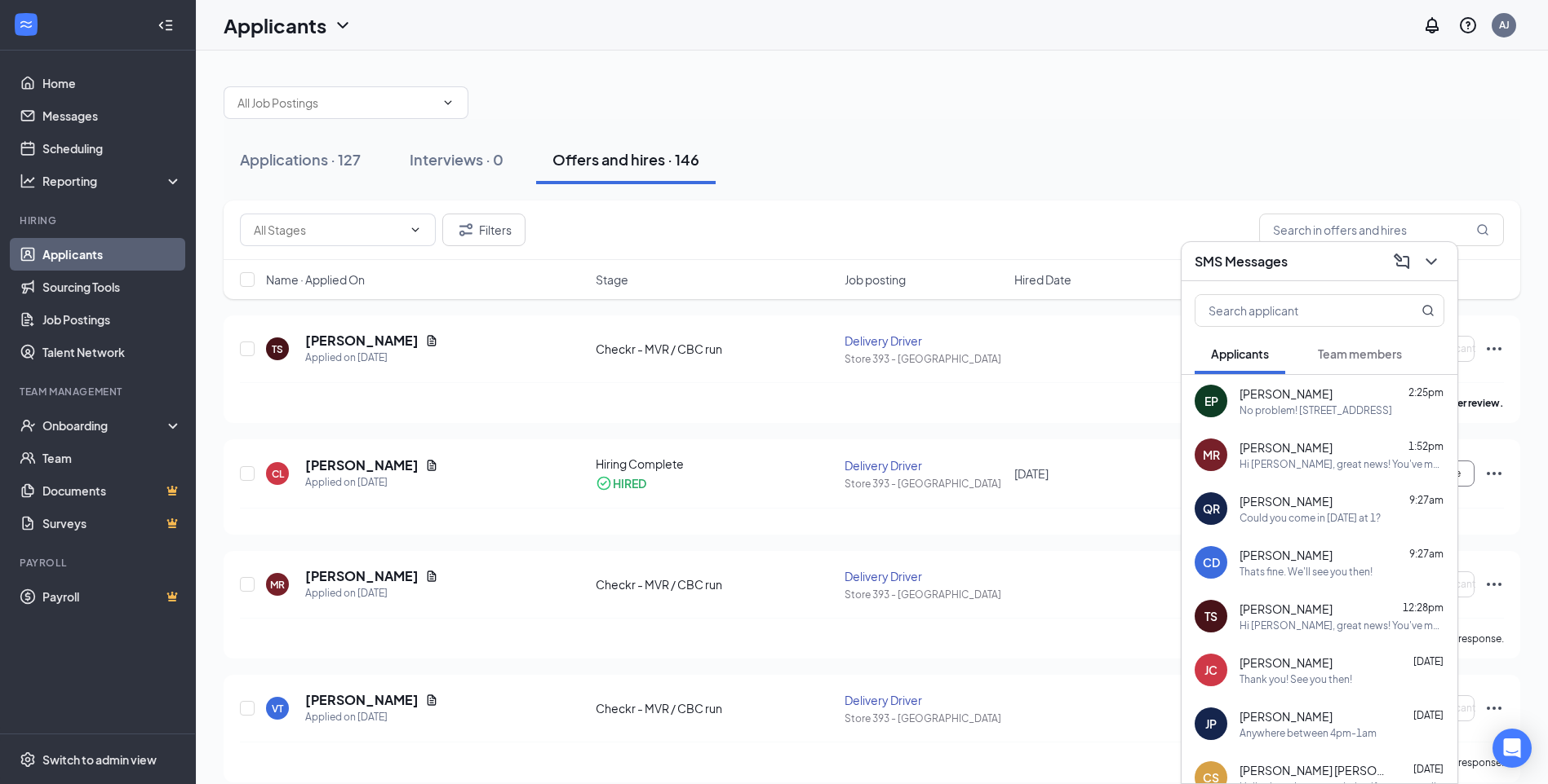
scroll to position [0, 0]
click at [1257, 524] on div "Could you come in [DATE] at 1?" at bounding box center [1309, 519] width 141 height 14
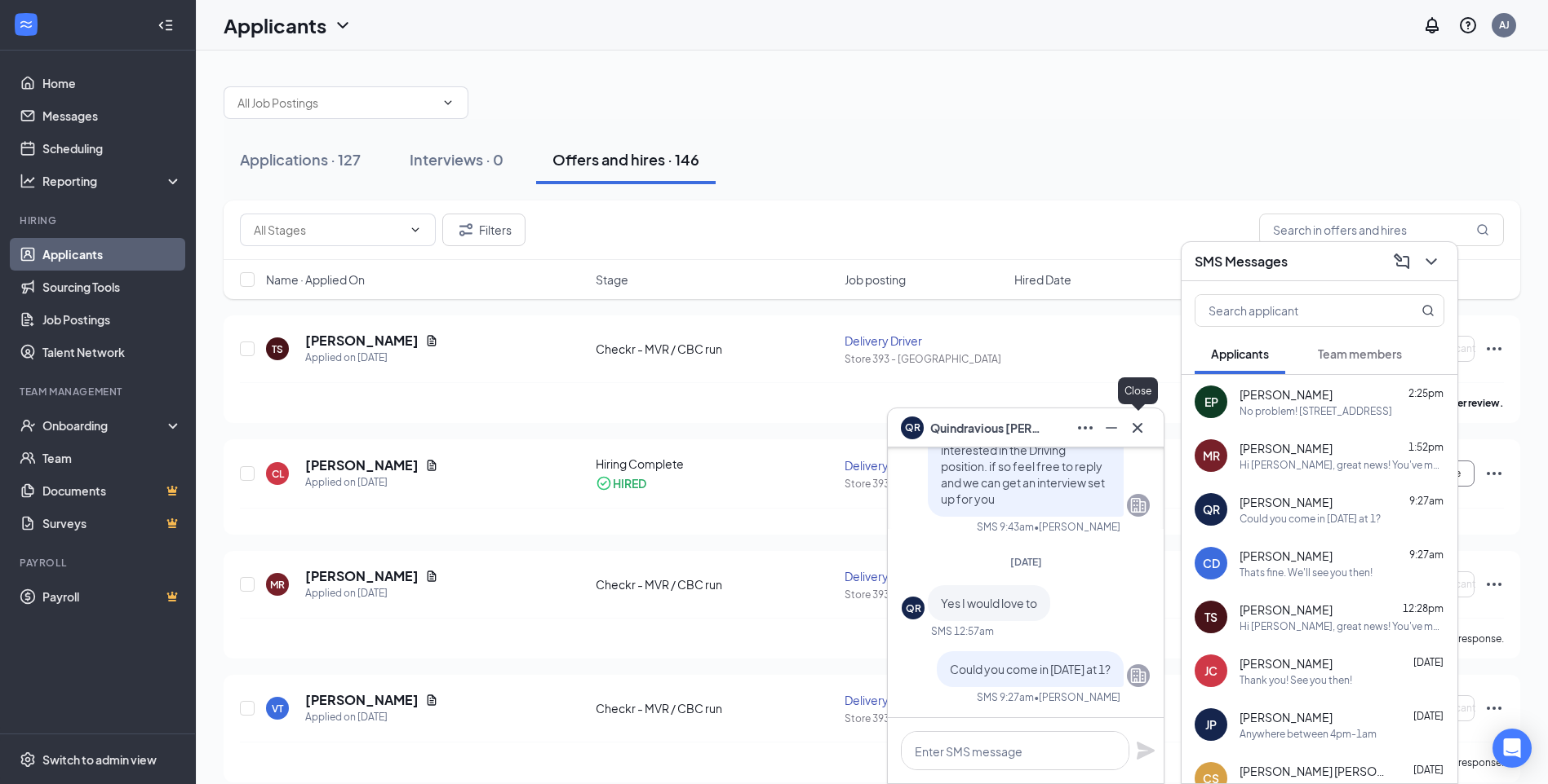
click at [1137, 415] on button at bounding box center [1136, 428] width 26 height 26
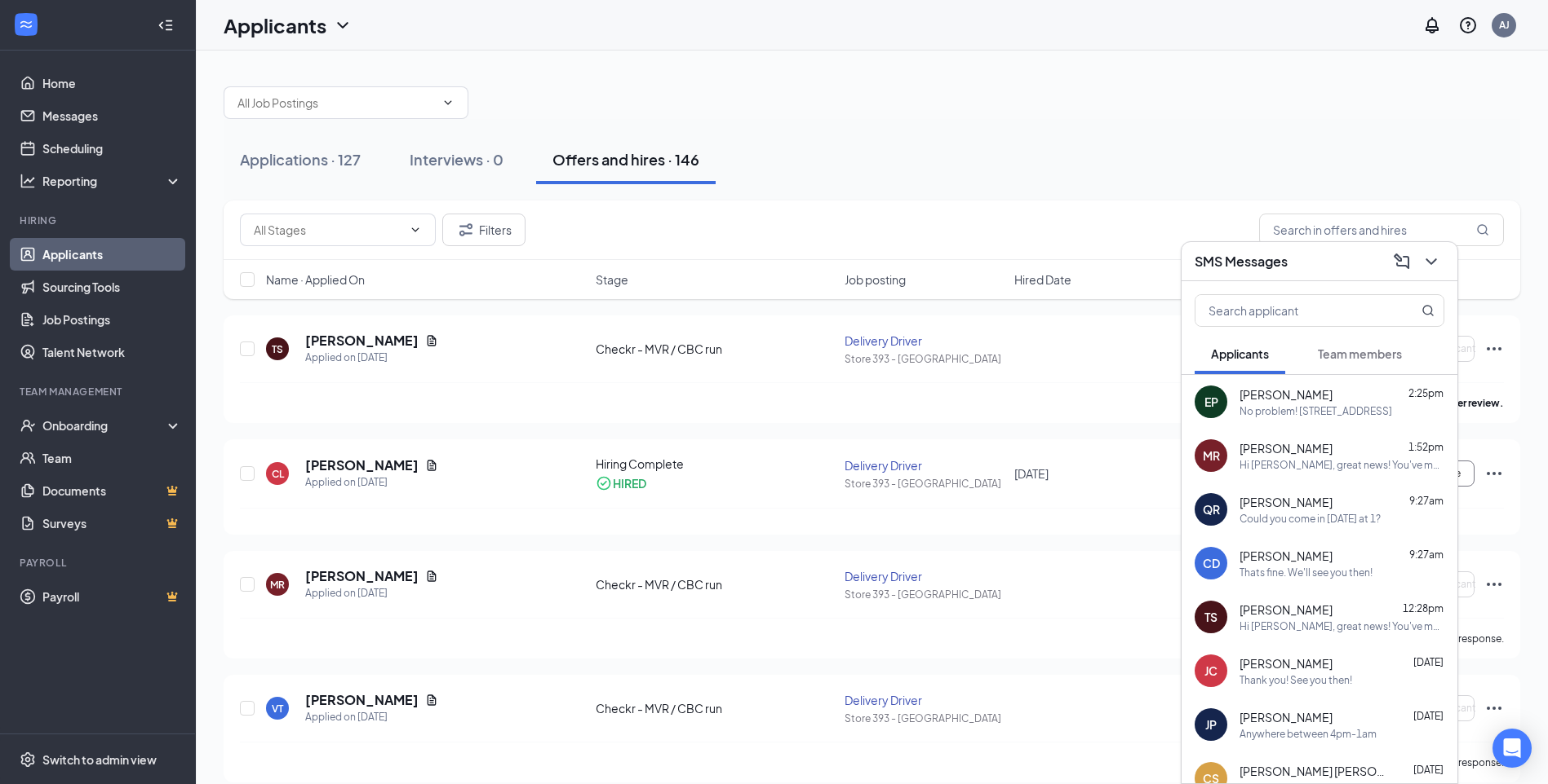
click at [1316, 351] on button "Team members" at bounding box center [1360, 354] width 117 height 41
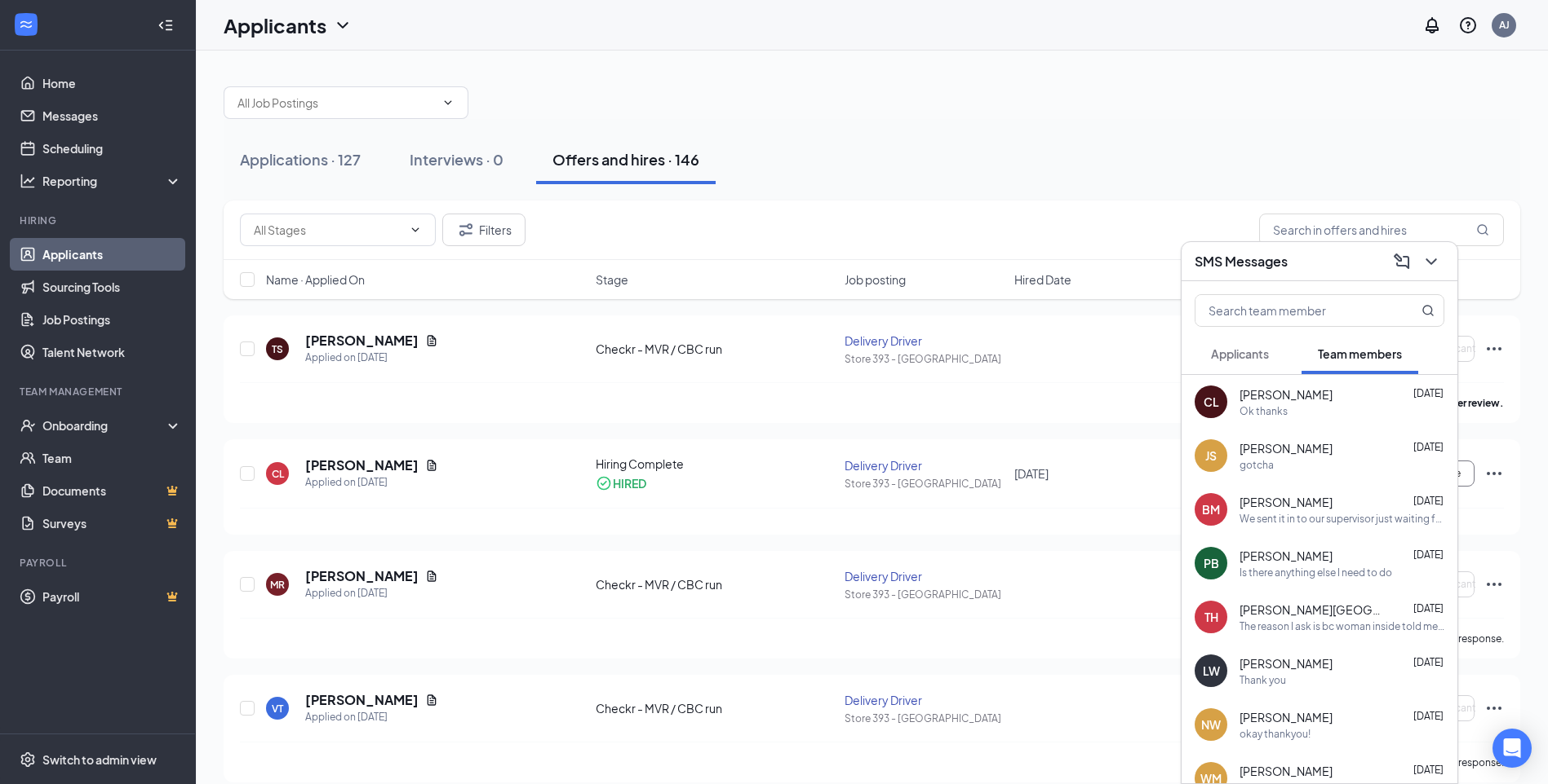
click at [1266, 356] on span "Applicants" at bounding box center [1239, 354] width 58 height 14
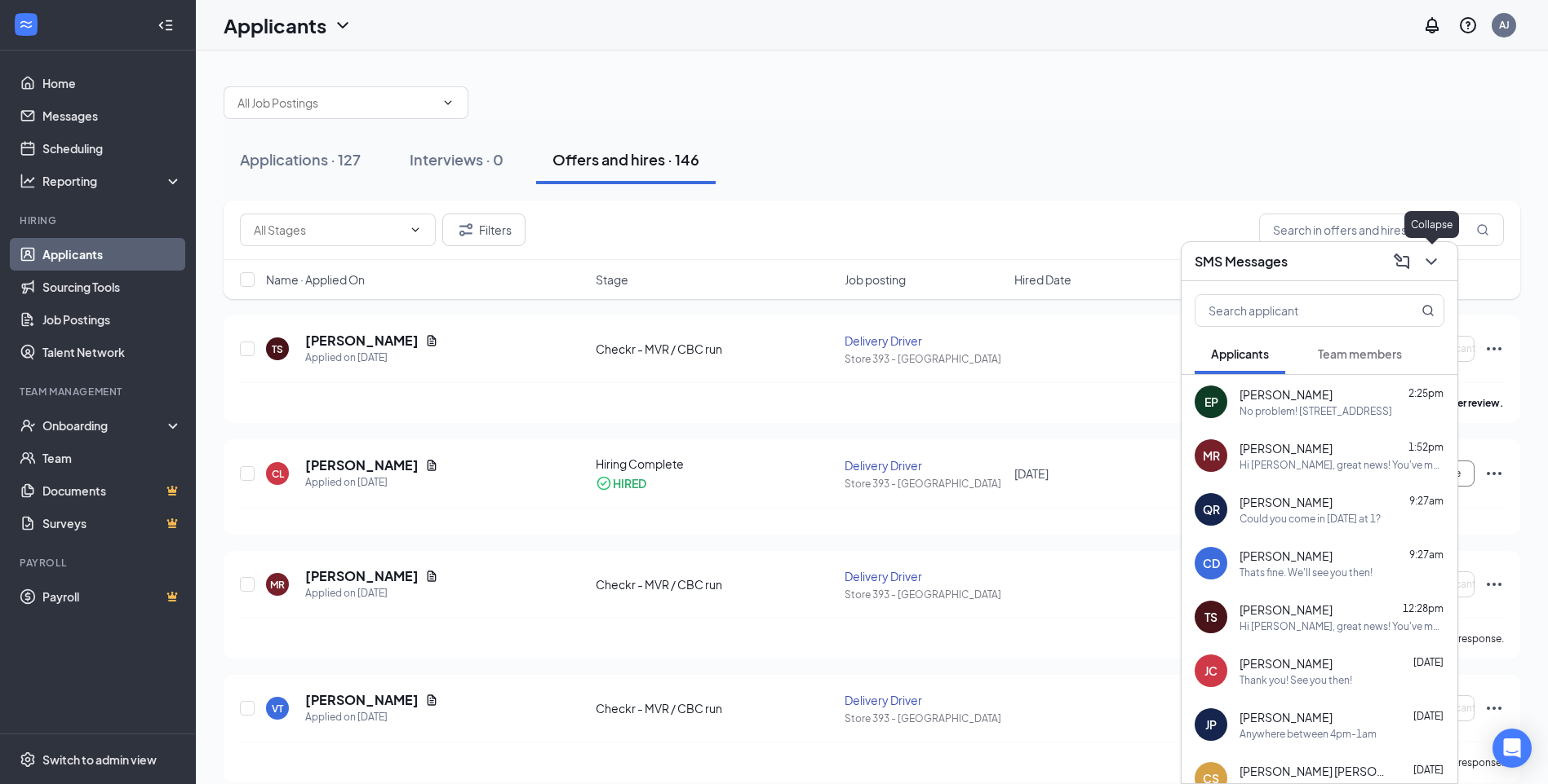
click at [1431, 264] on icon "ChevronDown" at bounding box center [1430, 261] width 10 height 7
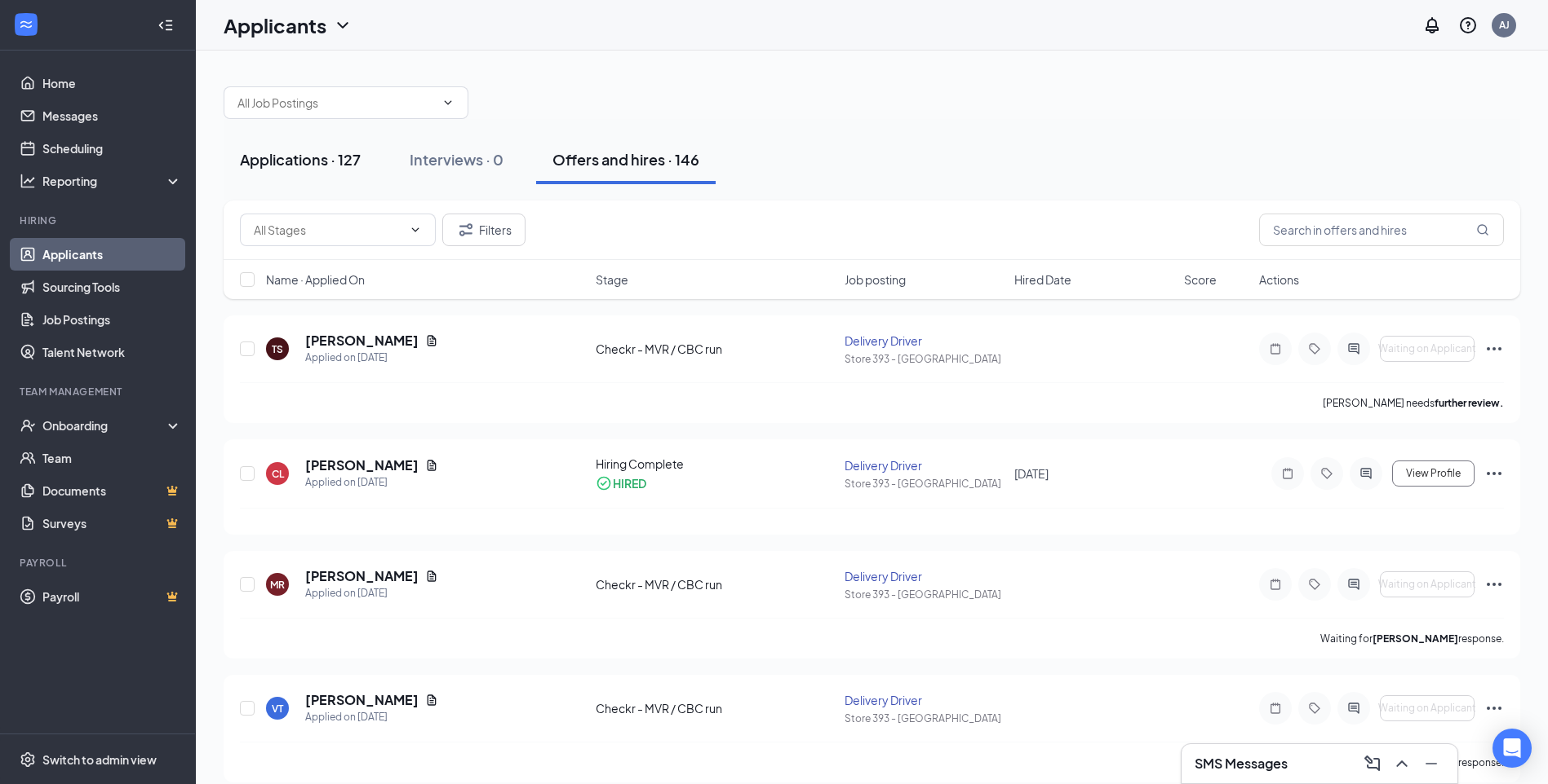
drag, startPoint x: 322, startPoint y: 157, endPoint x: 316, endPoint y: 163, distance: 8.5
click at [322, 157] on div "Applications · 127" at bounding box center [300, 159] width 121 height 20
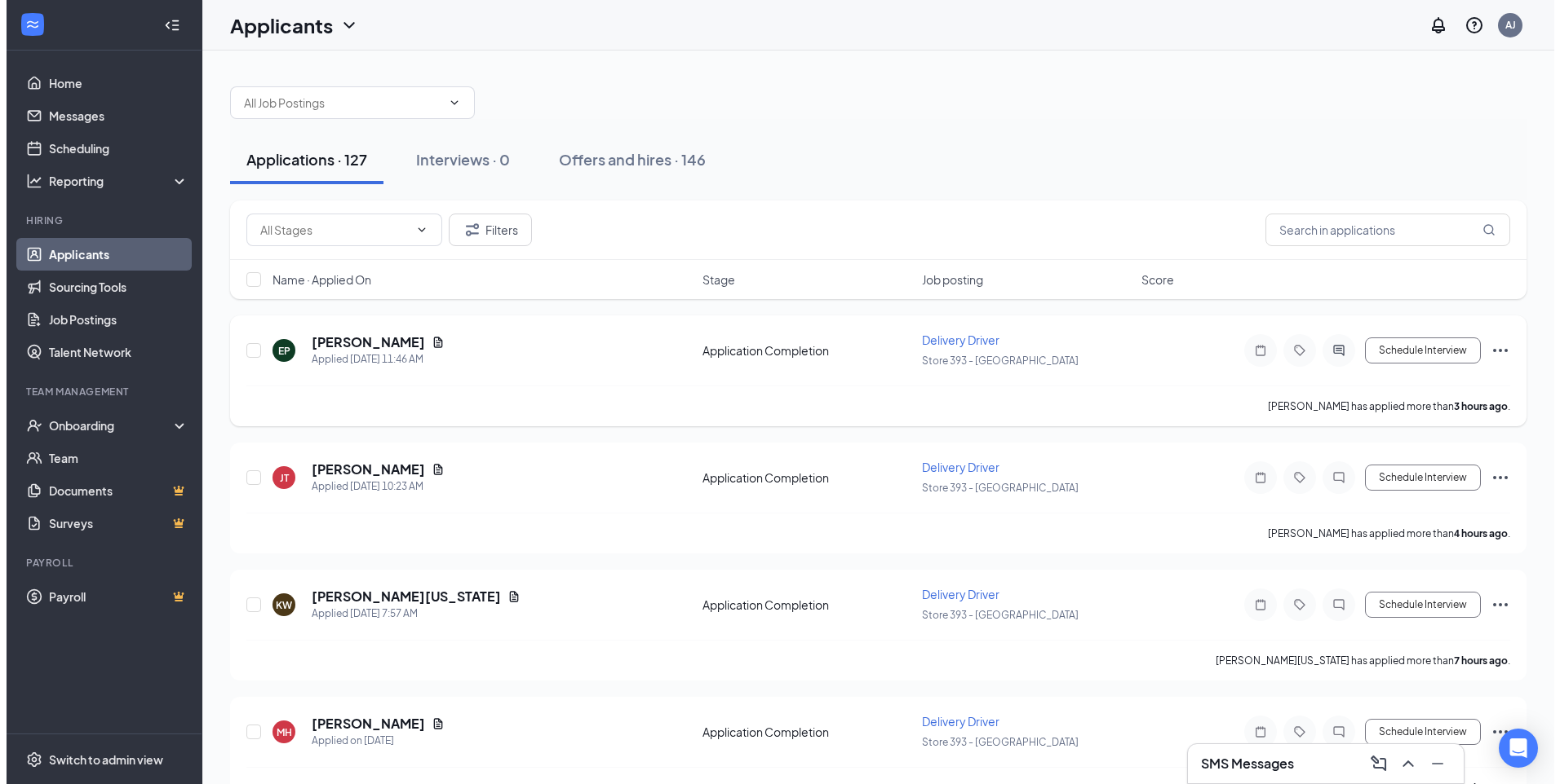
scroll to position [82, 0]
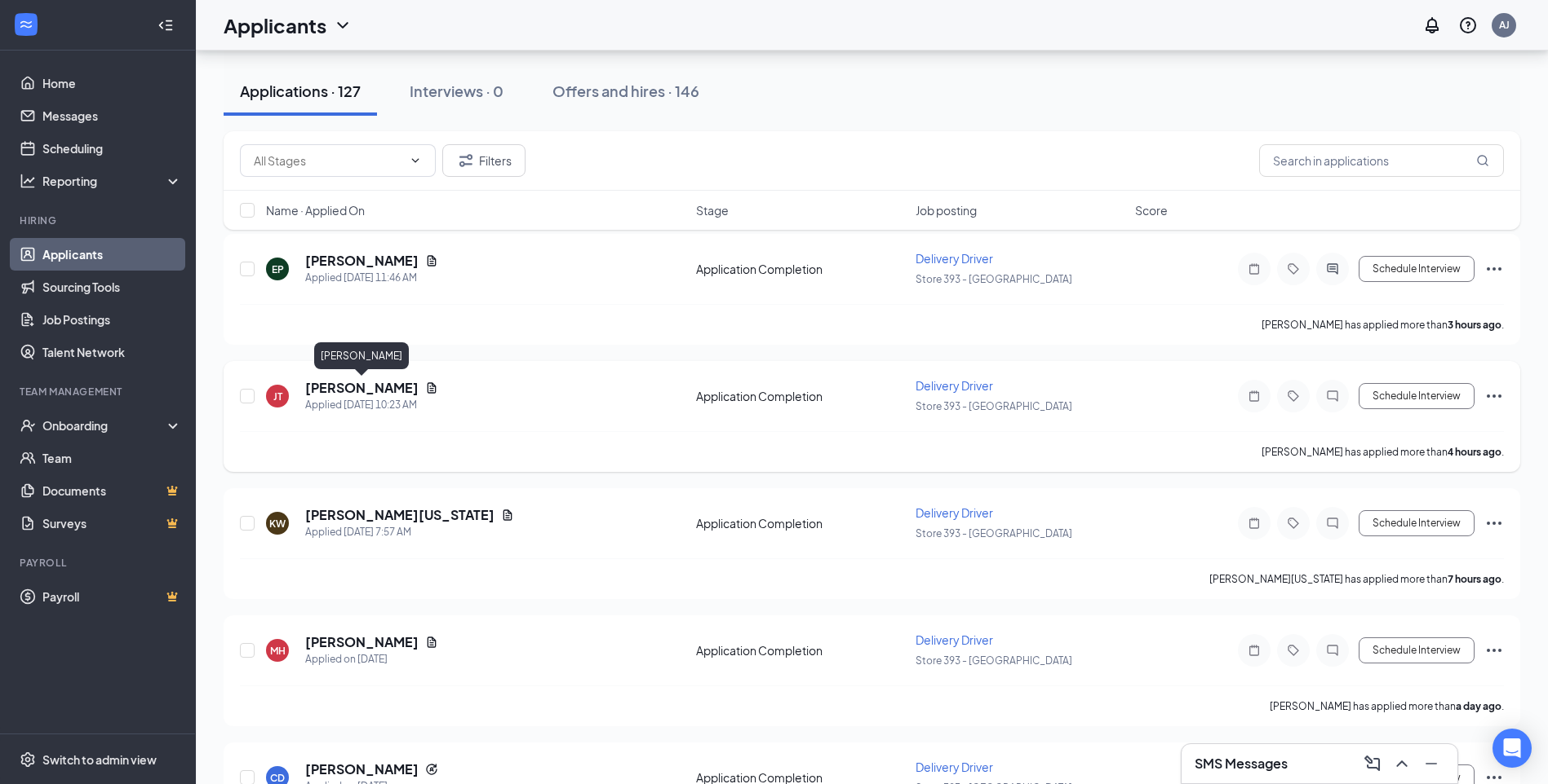
click at [388, 393] on h5 "Jasmina Thornton" at bounding box center [361, 388] width 113 height 18
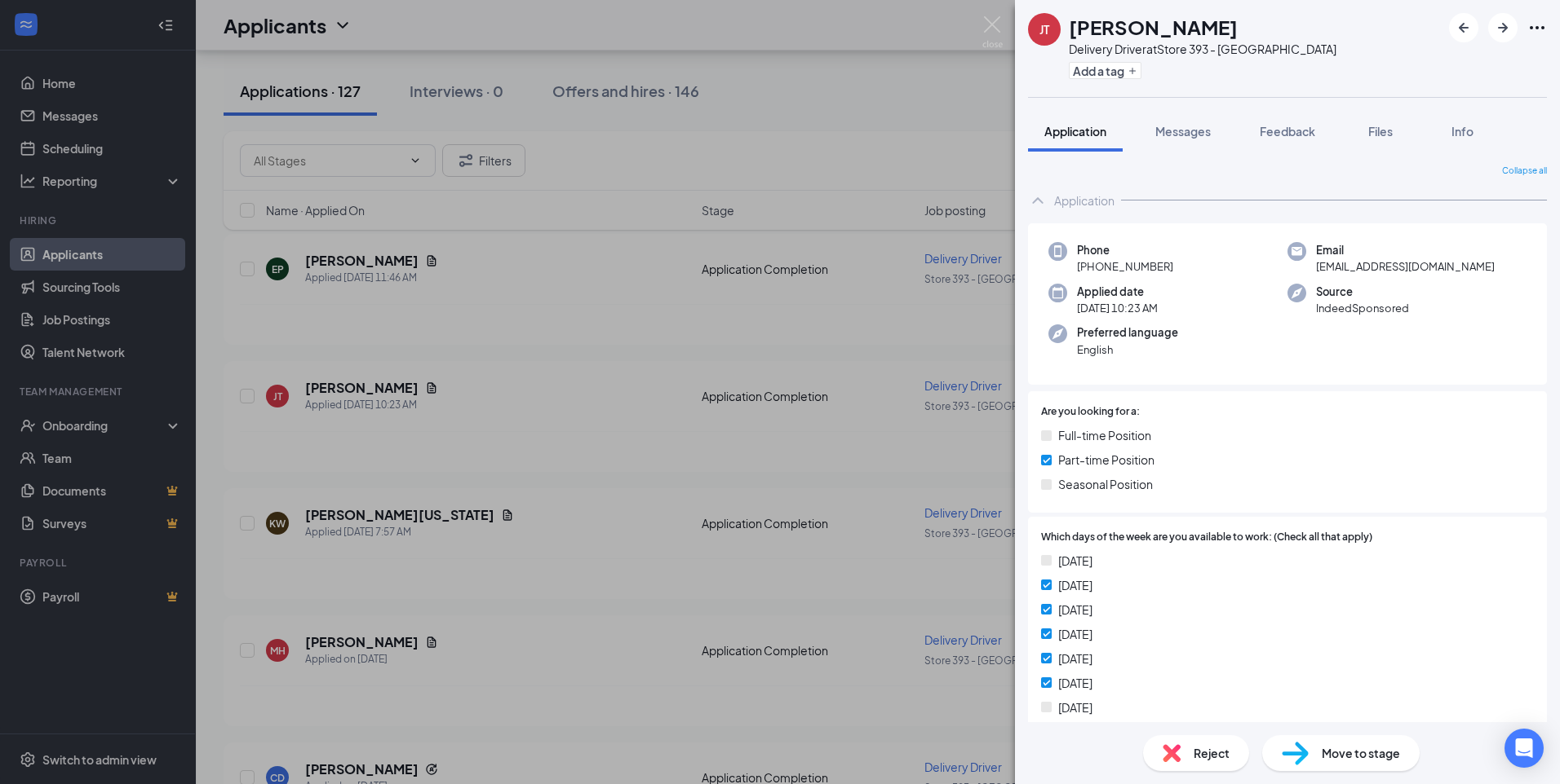
scroll to position [82, 0]
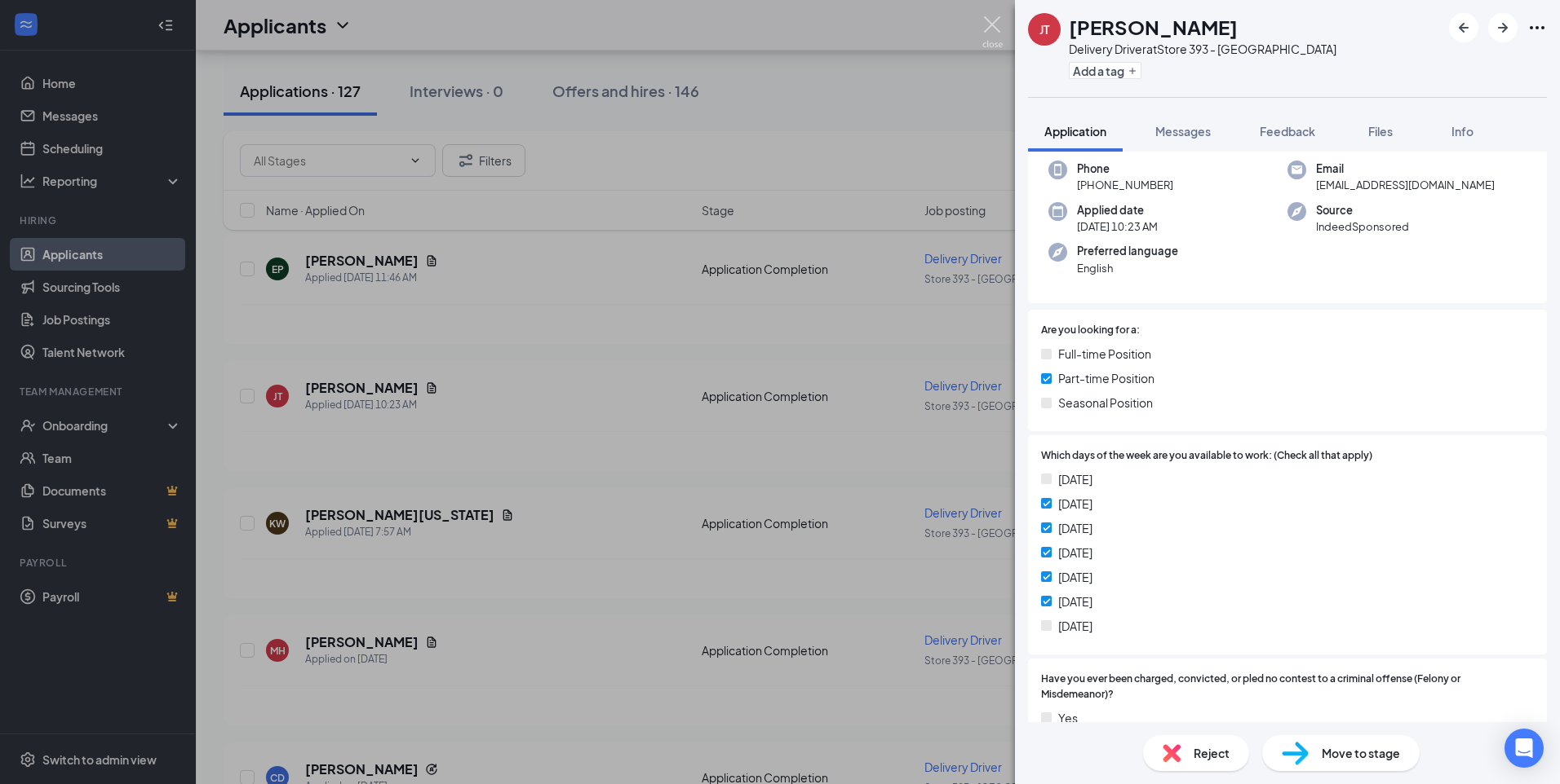
click at [995, 32] on img at bounding box center [992, 31] width 20 height 31
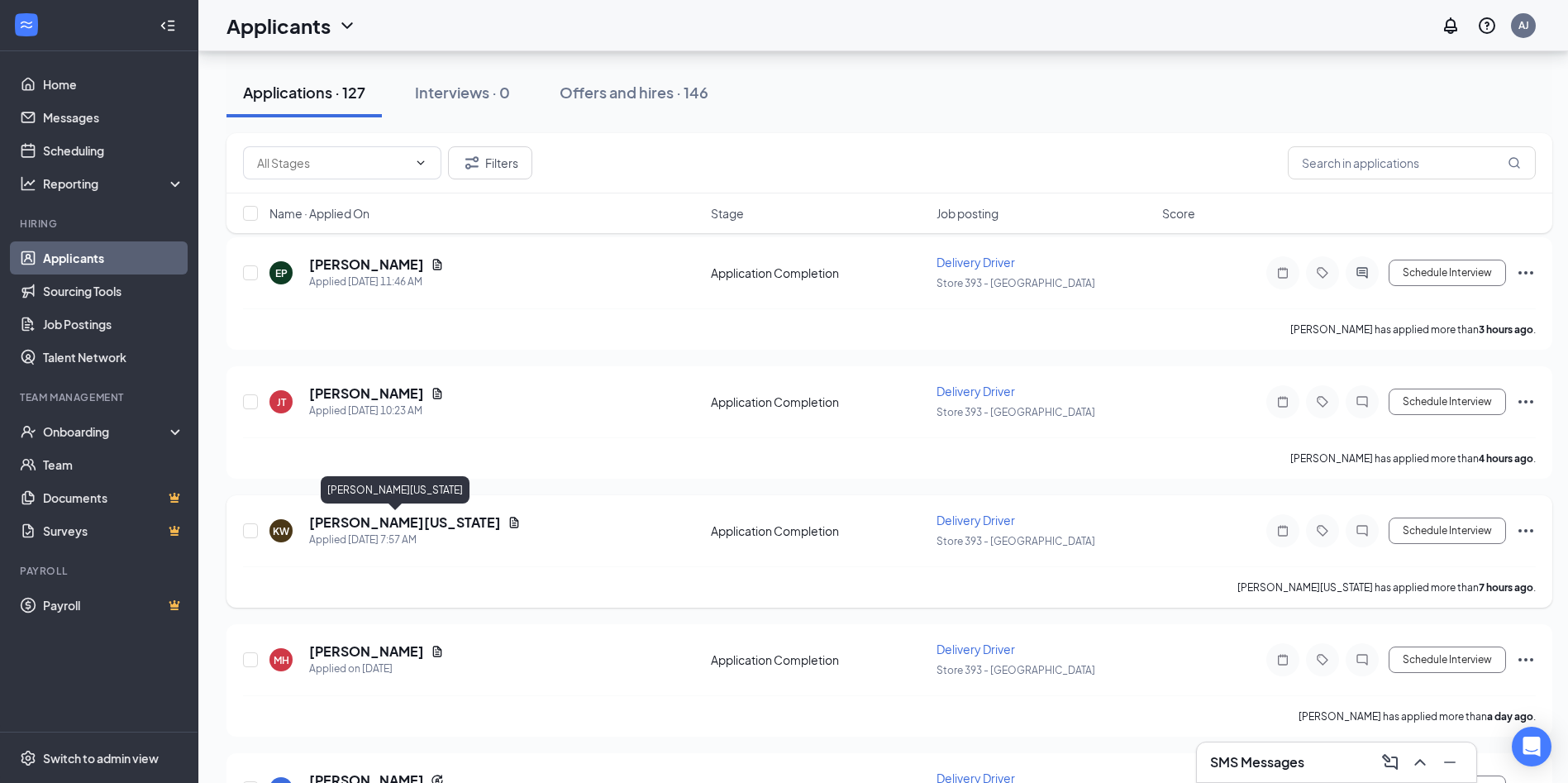
click at [371, 521] on h5 "Kamauri Washington" at bounding box center [405, 522] width 192 height 18
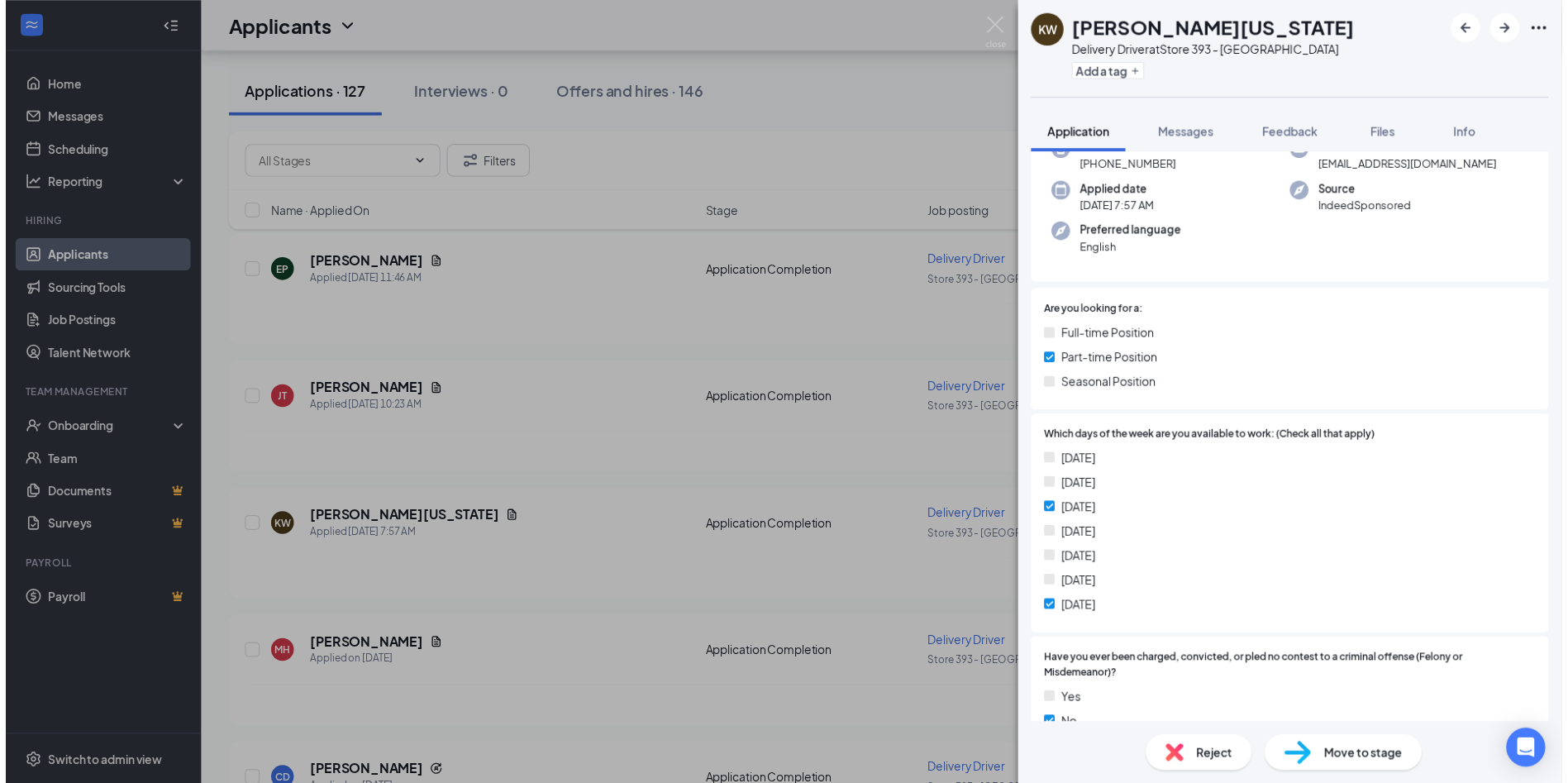
scroll to position [166, 0]
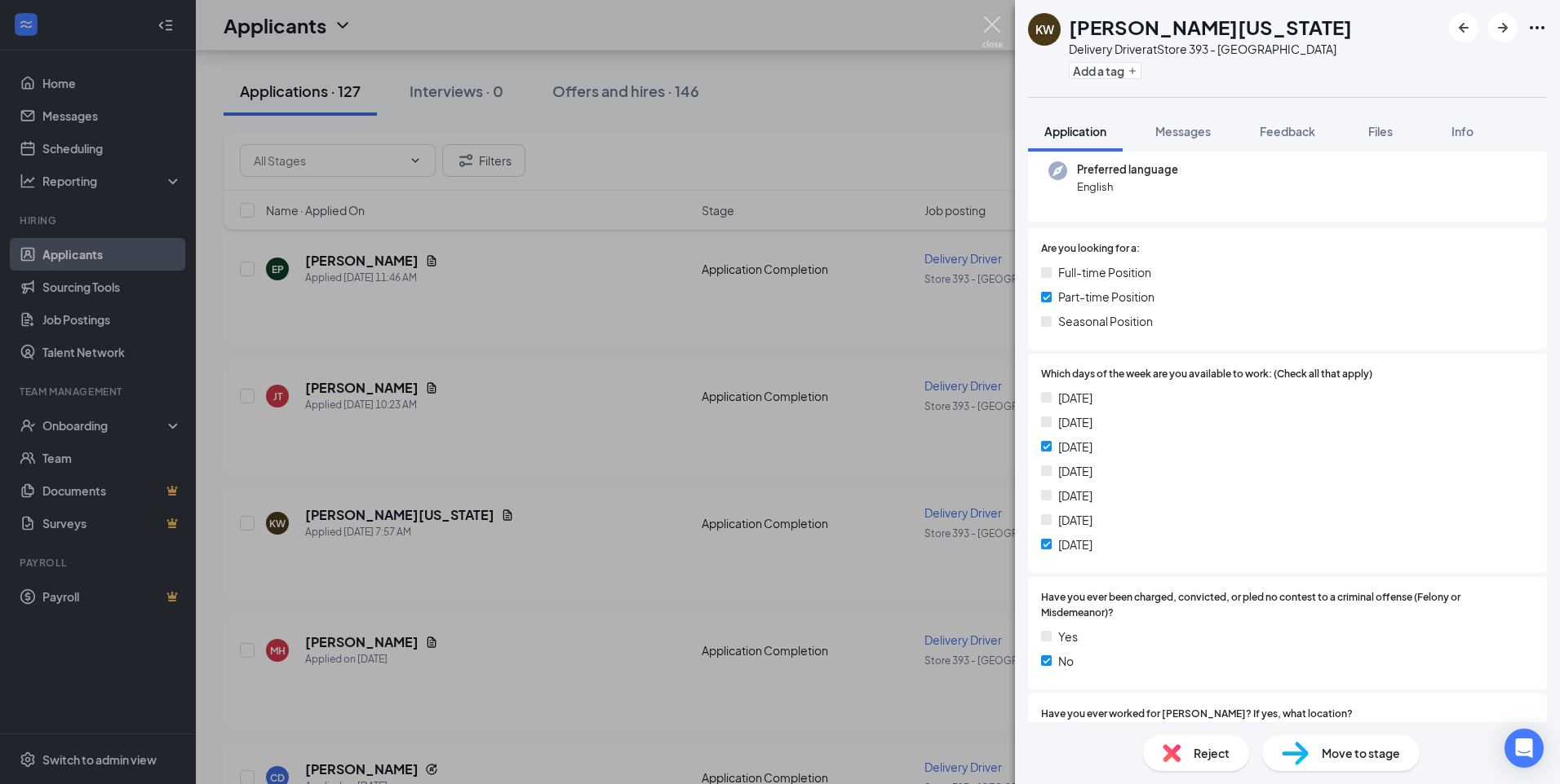
click at [981, 26] on div "KW Kamauri Washington Delivery Driver at Store 393 - Auburn Add a tag Applicati…" at bounding box center [780, 392] width 1560 height 784
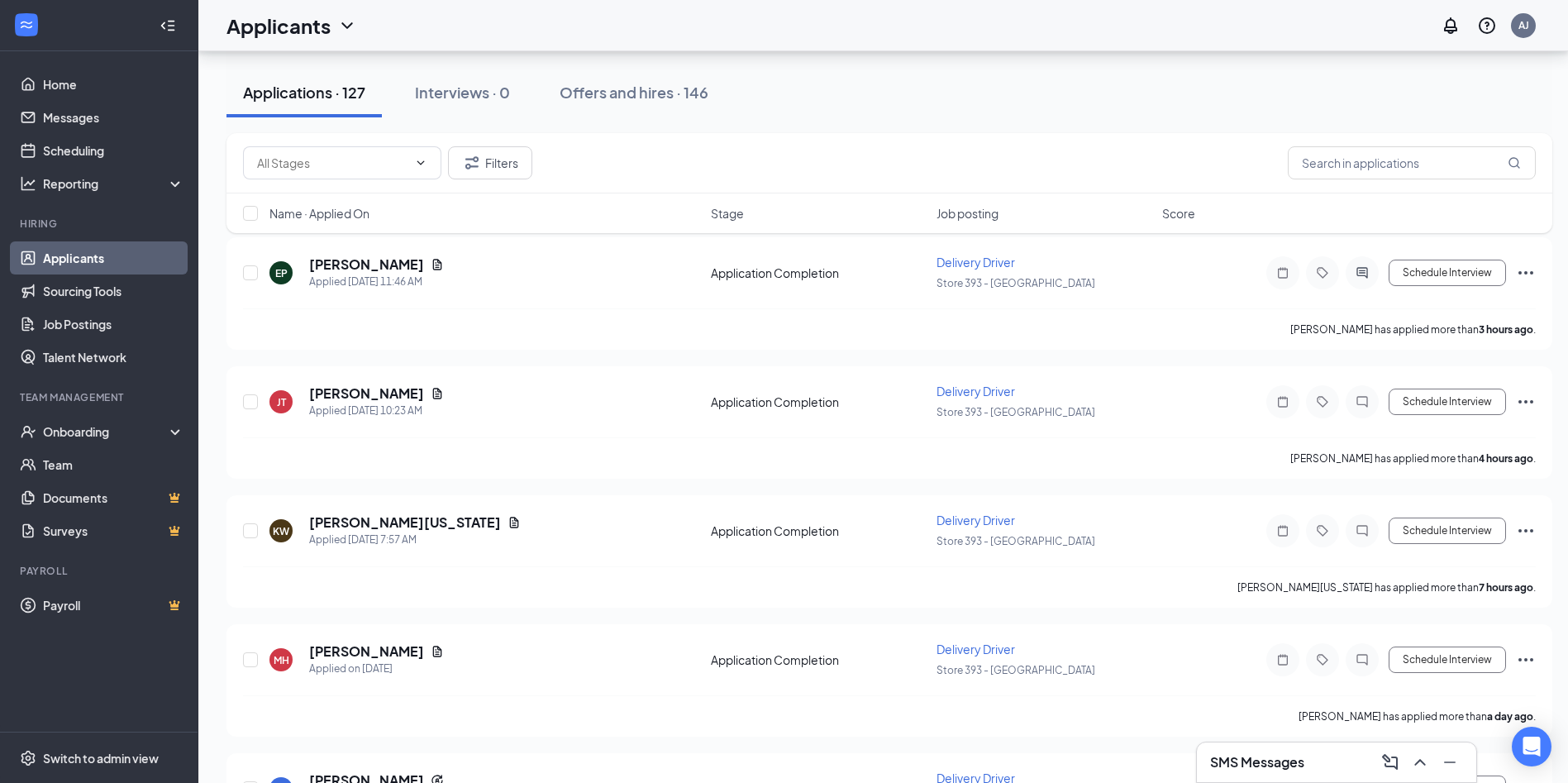
click at [1000, 27] on div "Applicants AJ" at bounding box center [883, 25] width 1370 height 51
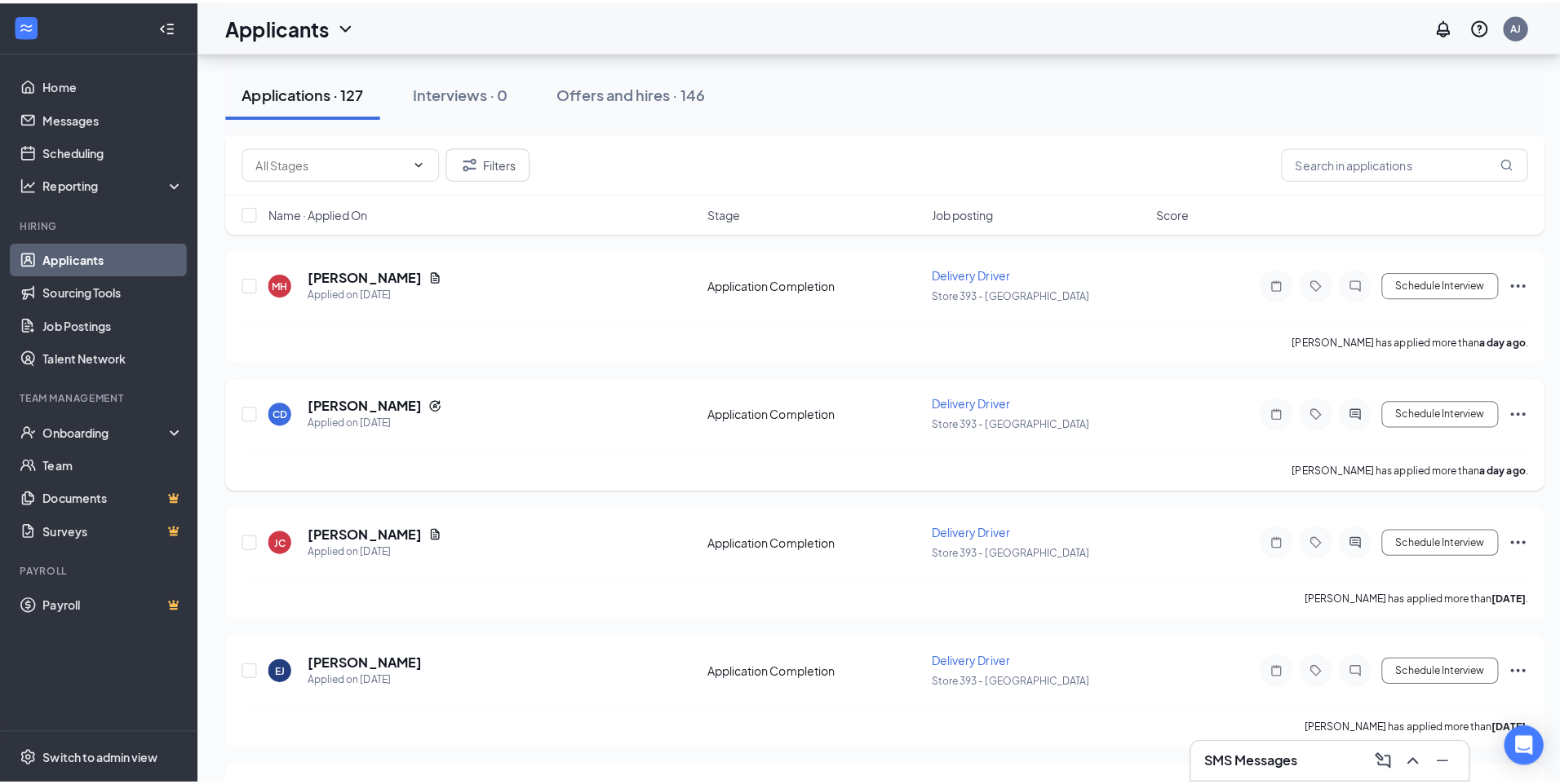
scroll to position [489, 0]
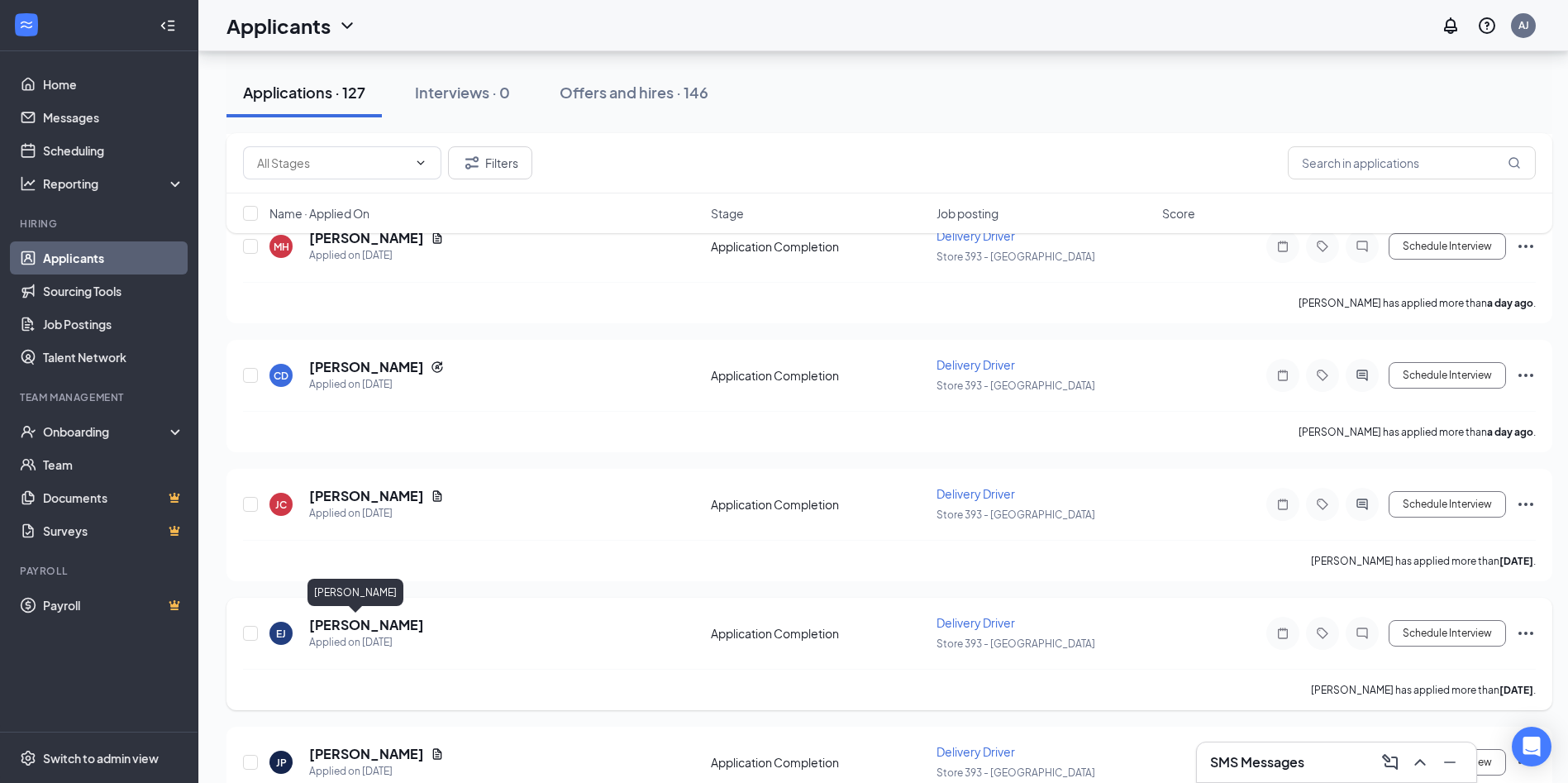
click at [345, 621] on h5 "Eric Jr" at bounding box center [366, 624] width 115 height 18
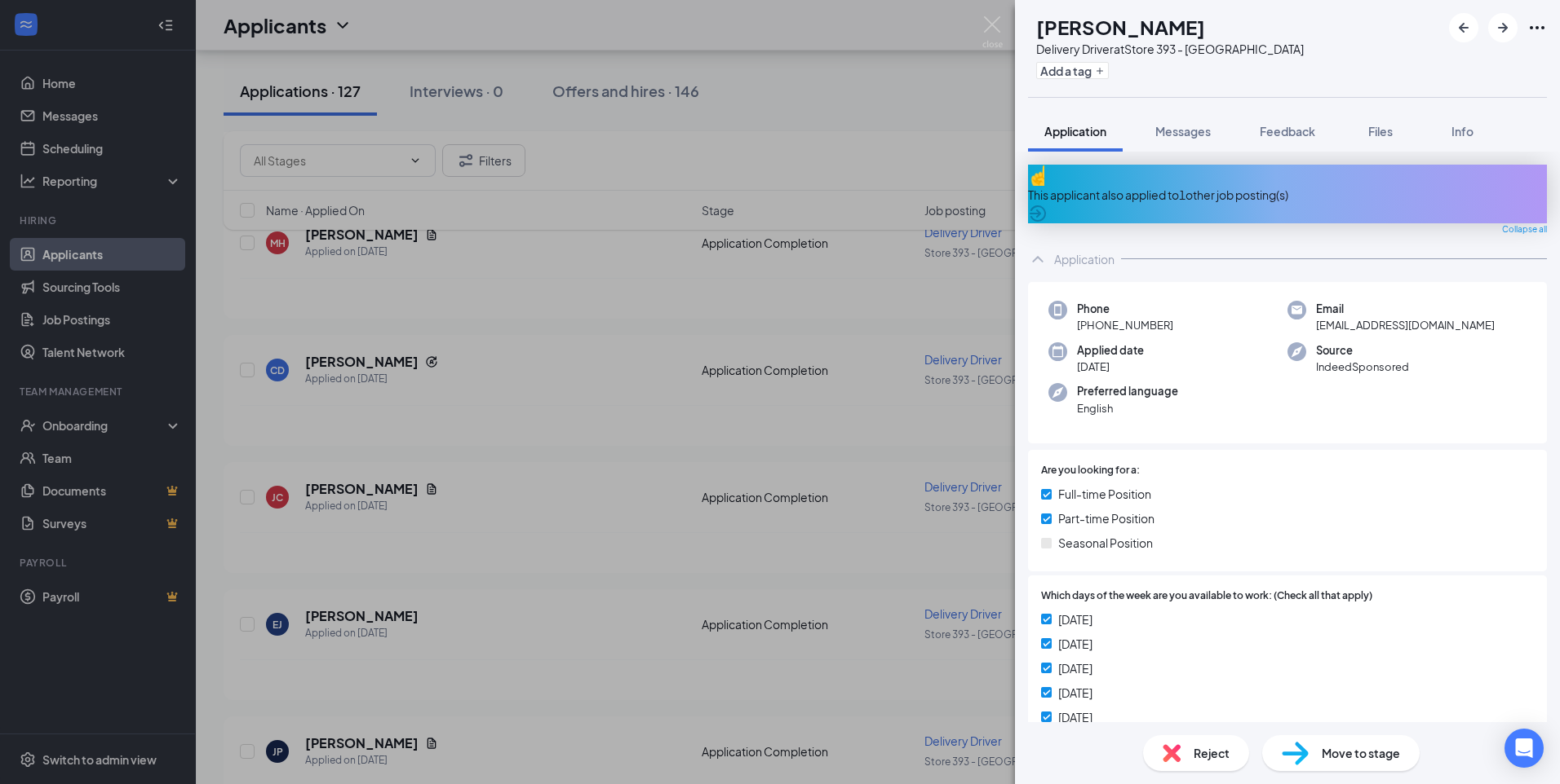
click at [987, 15] on div "EJ Eric Jr Delivery Driver at Store 393 - Auburn Add a tag Application Messages…" at bounding box center [780, 392] width 1560 height 784
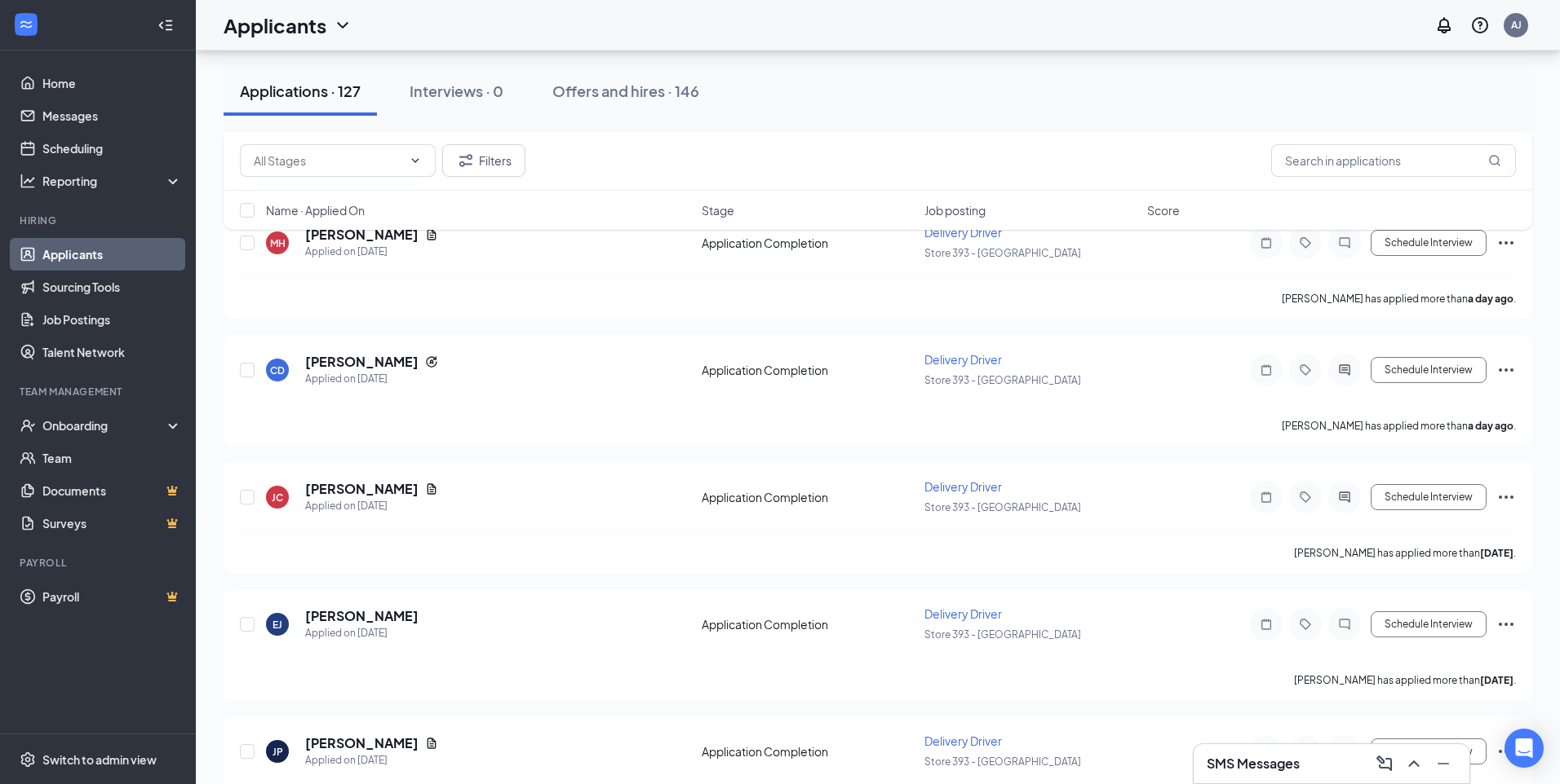
click at [991, 28] on div "Applicants AJ" at bounding box center [877, 25] width 1364 height 50
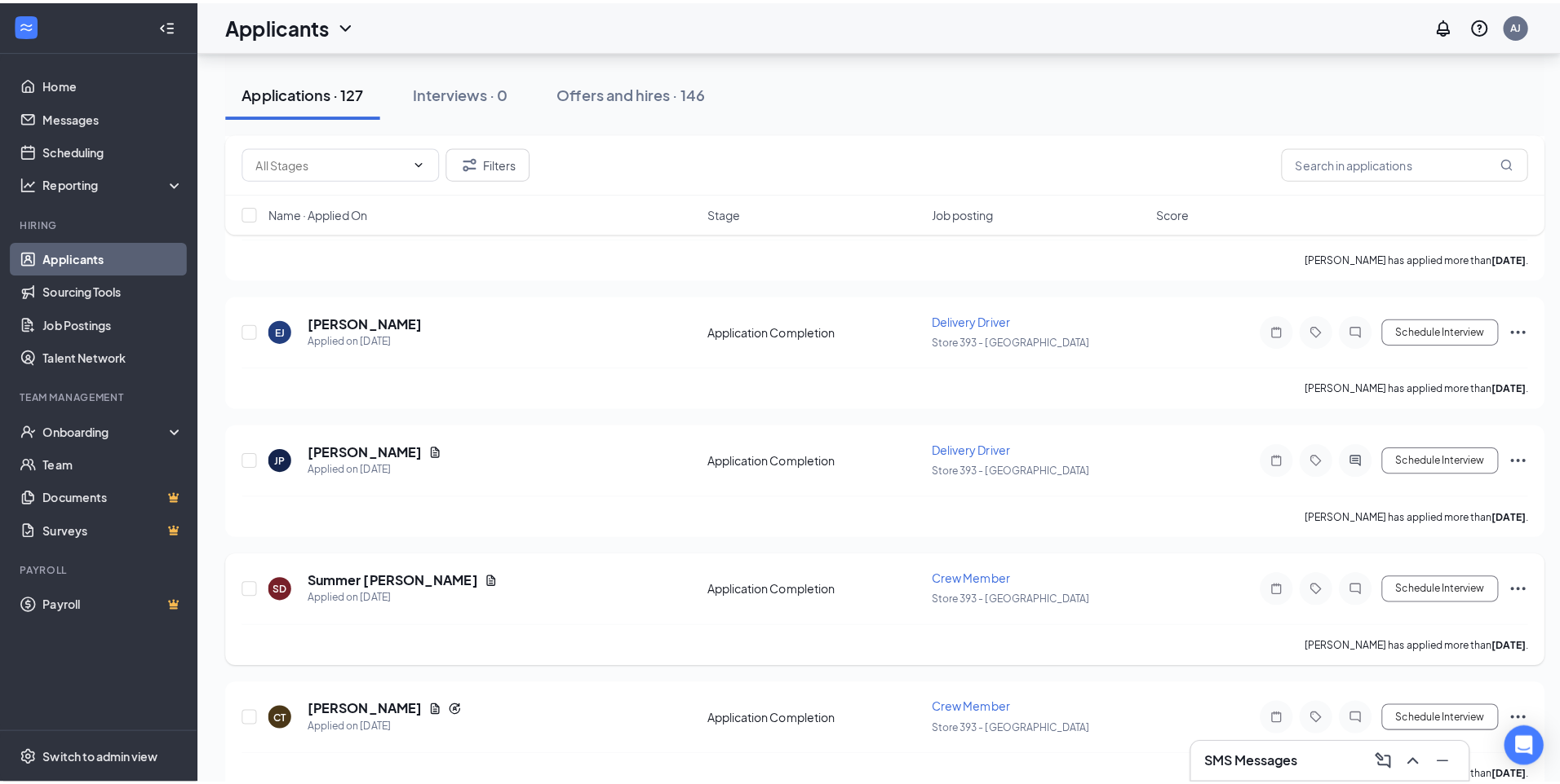
scroll to position [815, 0]
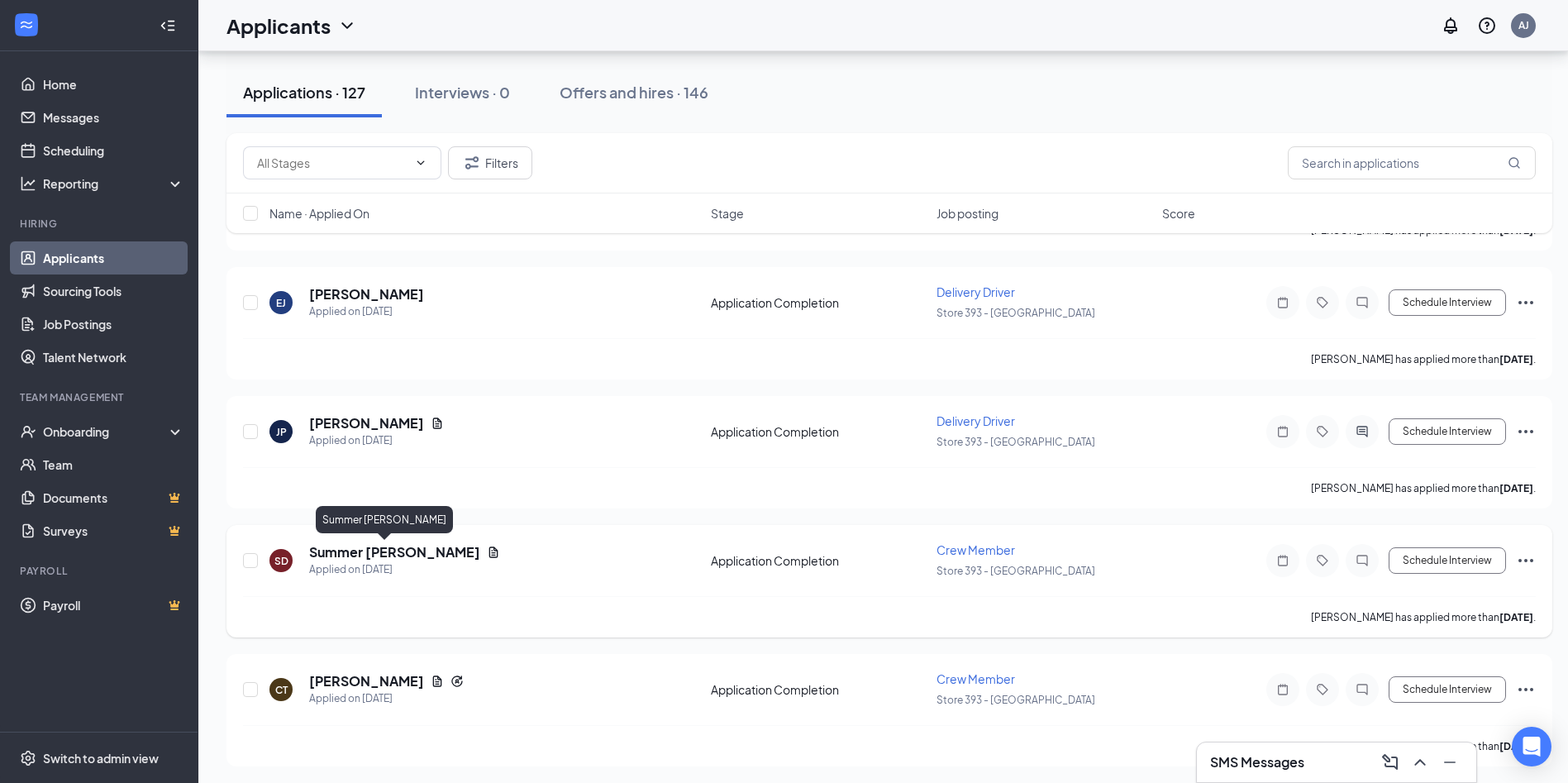
click at [400, 551] on h5 "Summer Duffee" at bounding box center [395, 552] width 171 height 18
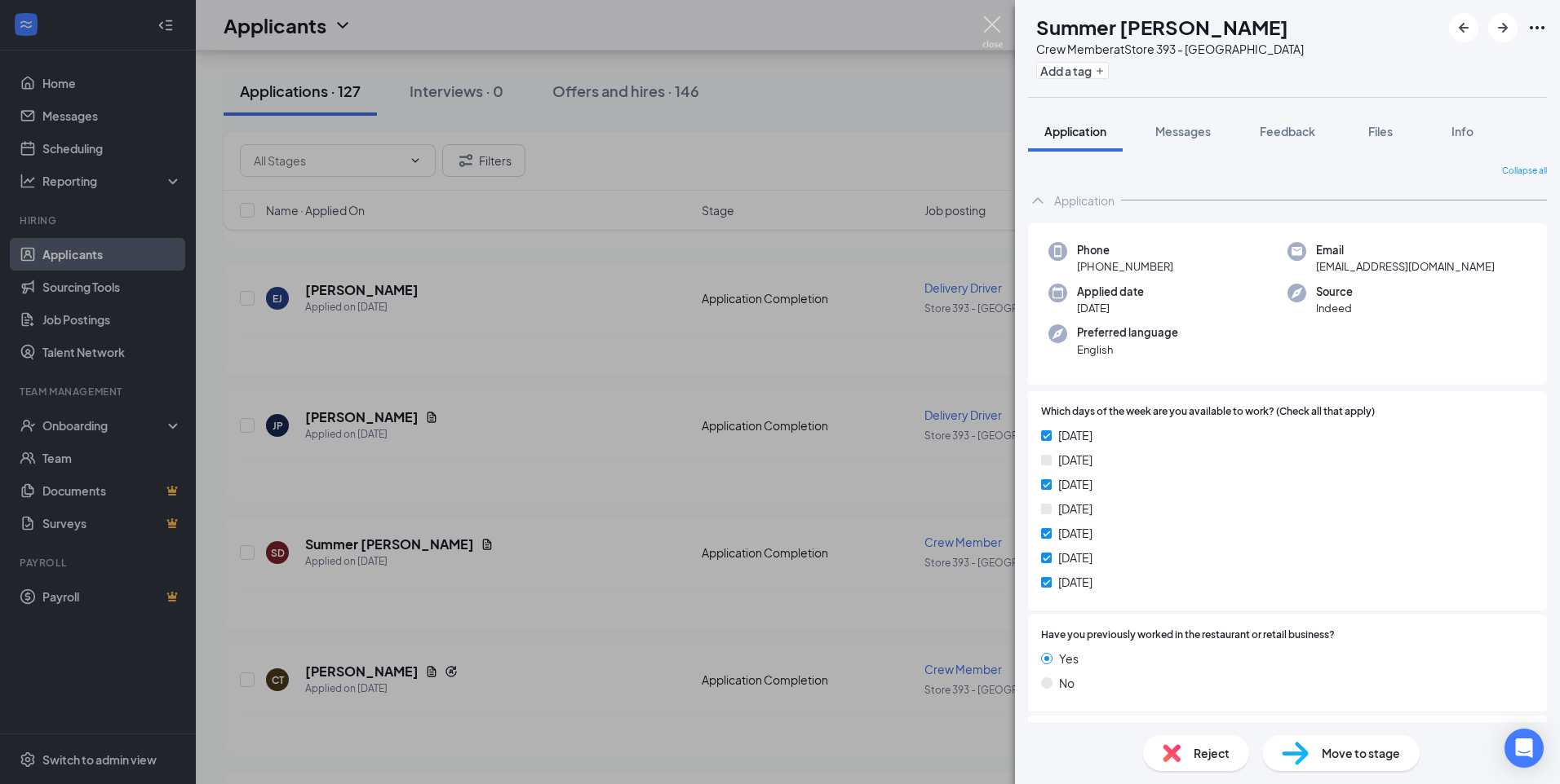
click at [986, 26] on img at bounding box center [992, 31] width 20 height 31
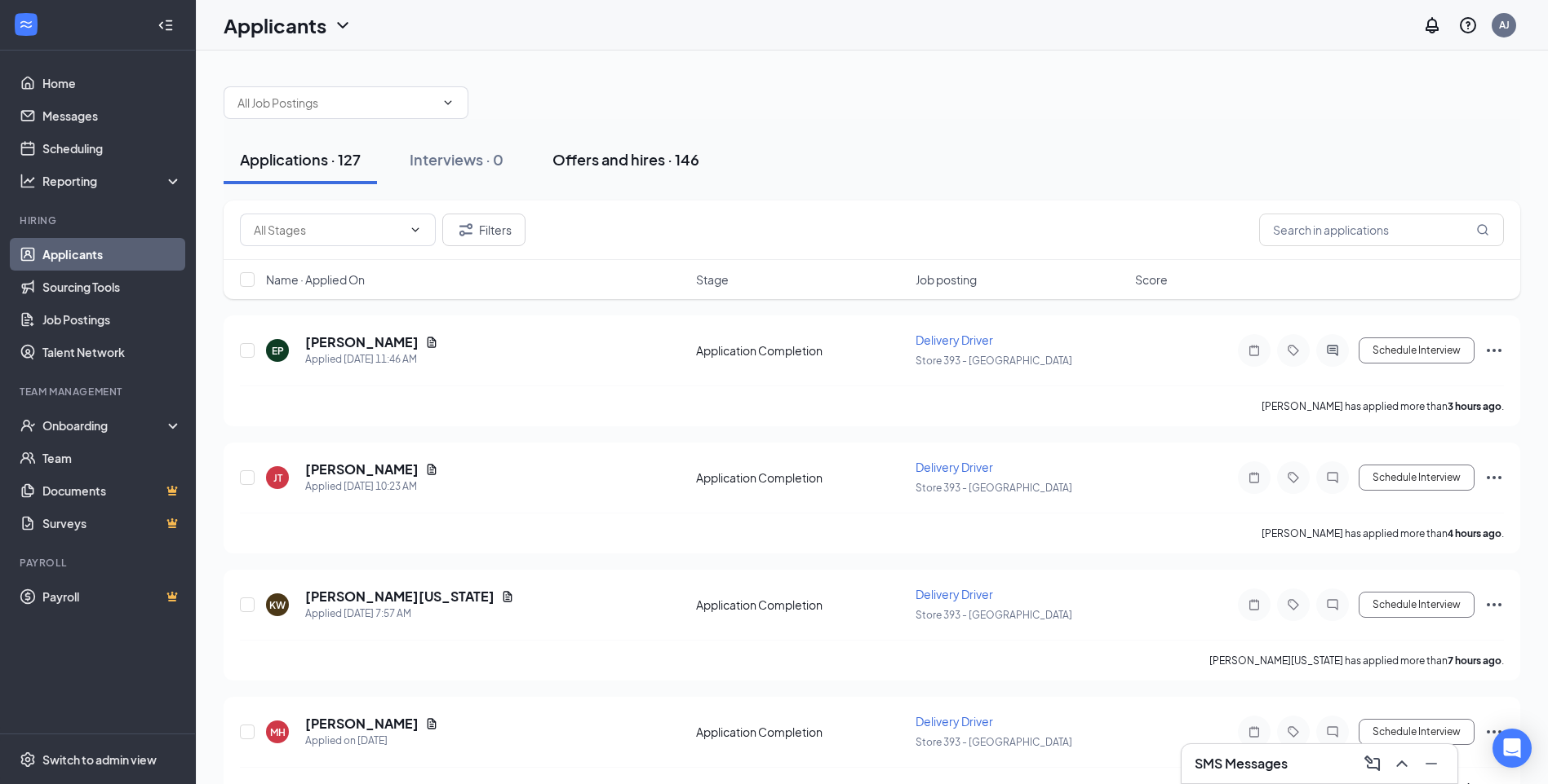
click at [665, 162] on div "Offers and hires · 146" at bounding box center [626, 159] width 146 height 20
